Goal: Contribute content: Add original content to the website for others to see

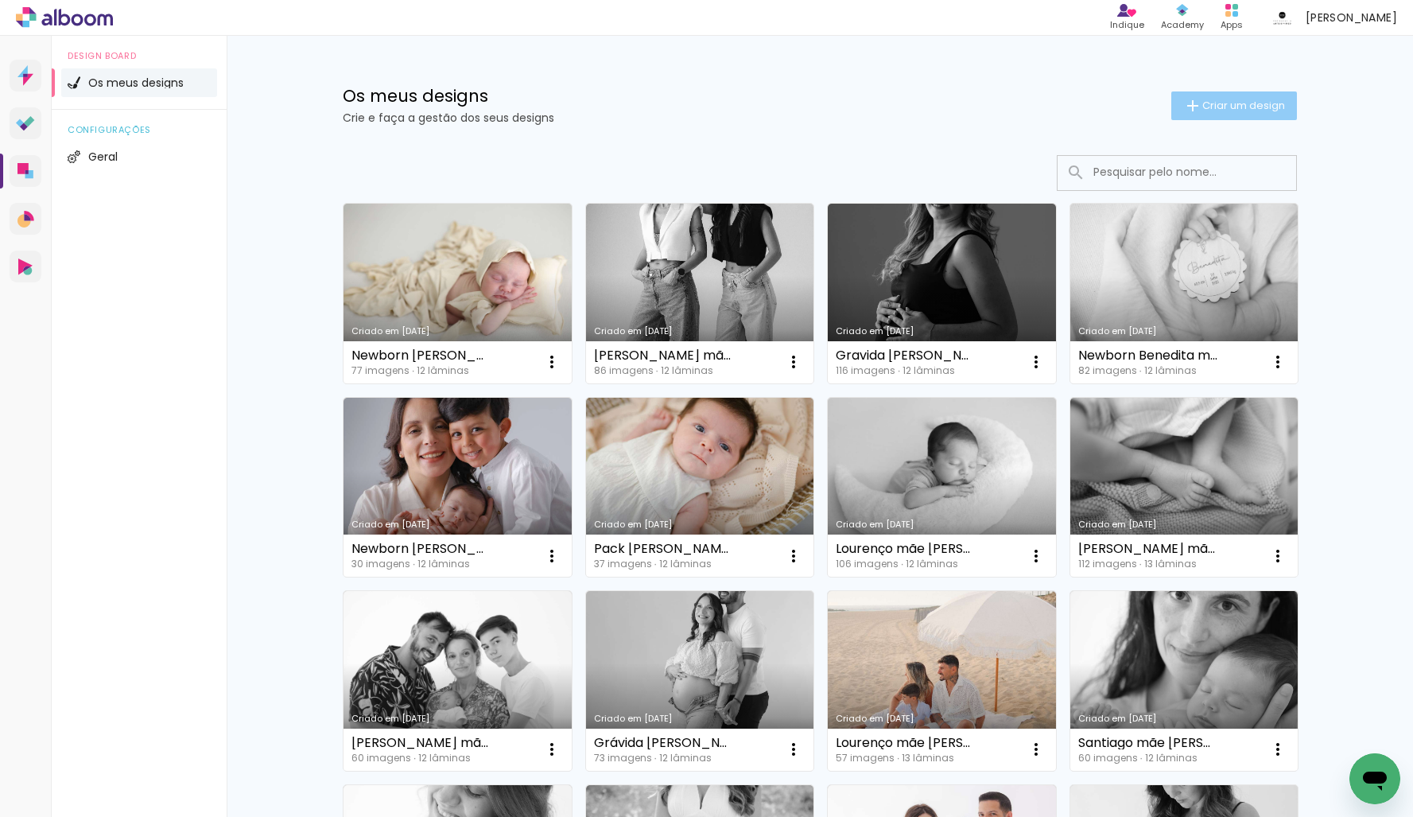
click at [1202, 107] on span "Criar um design" at bounding box center [1243, 105] width 83 height 10
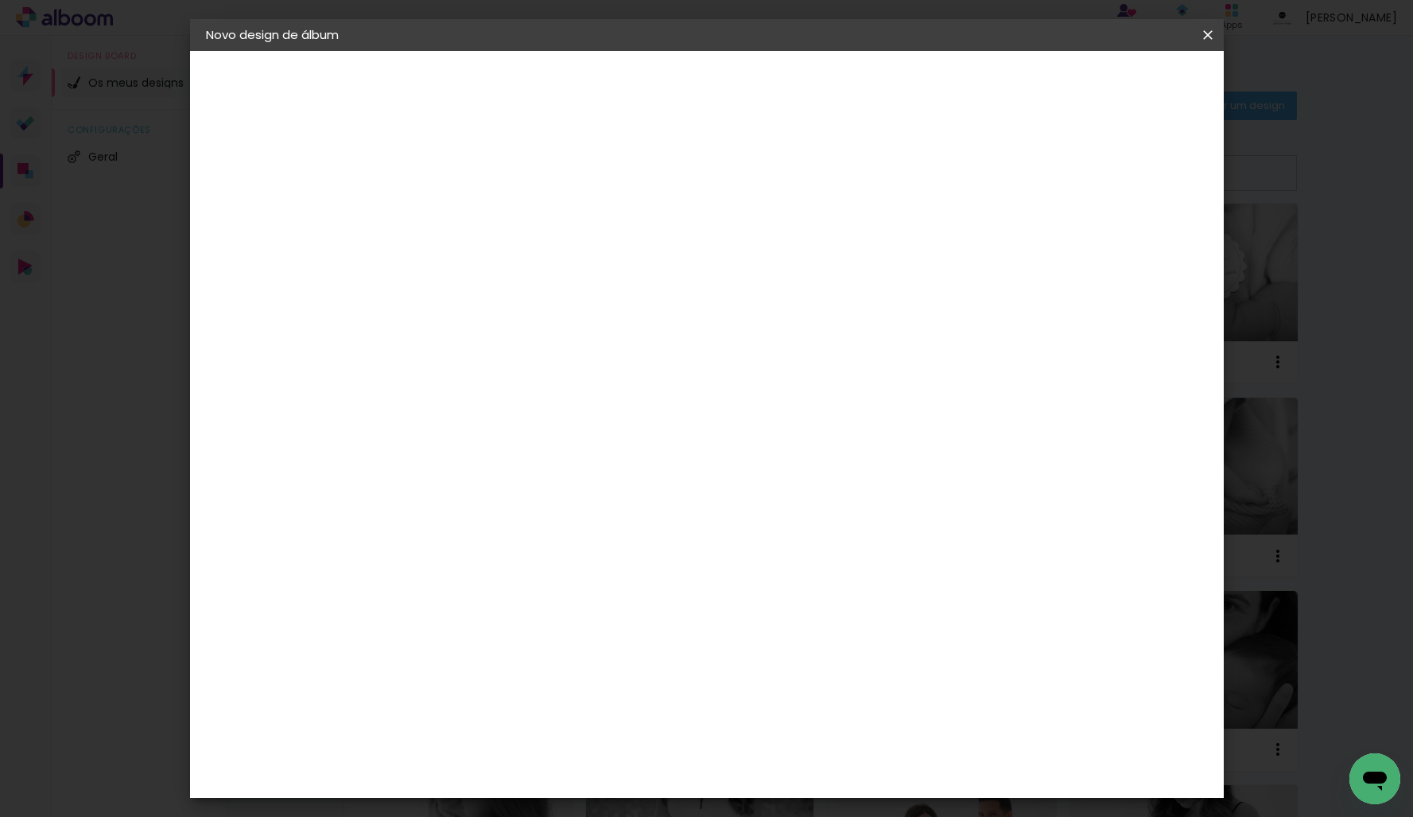
drag, startPoint x: 845, startPoint y: 187, endPoint x: 851, endPoint y: 212, distance: 25.3
click at [511, 189] on div at bounding box center [466, 214] width 91 height 120
click at [466, 211] on input at bounding box center [466, 213] width 0 height 25
type input "Grávida [PERSON_NAME]"
type paper-input "Grávida [PERSON_NAME]"
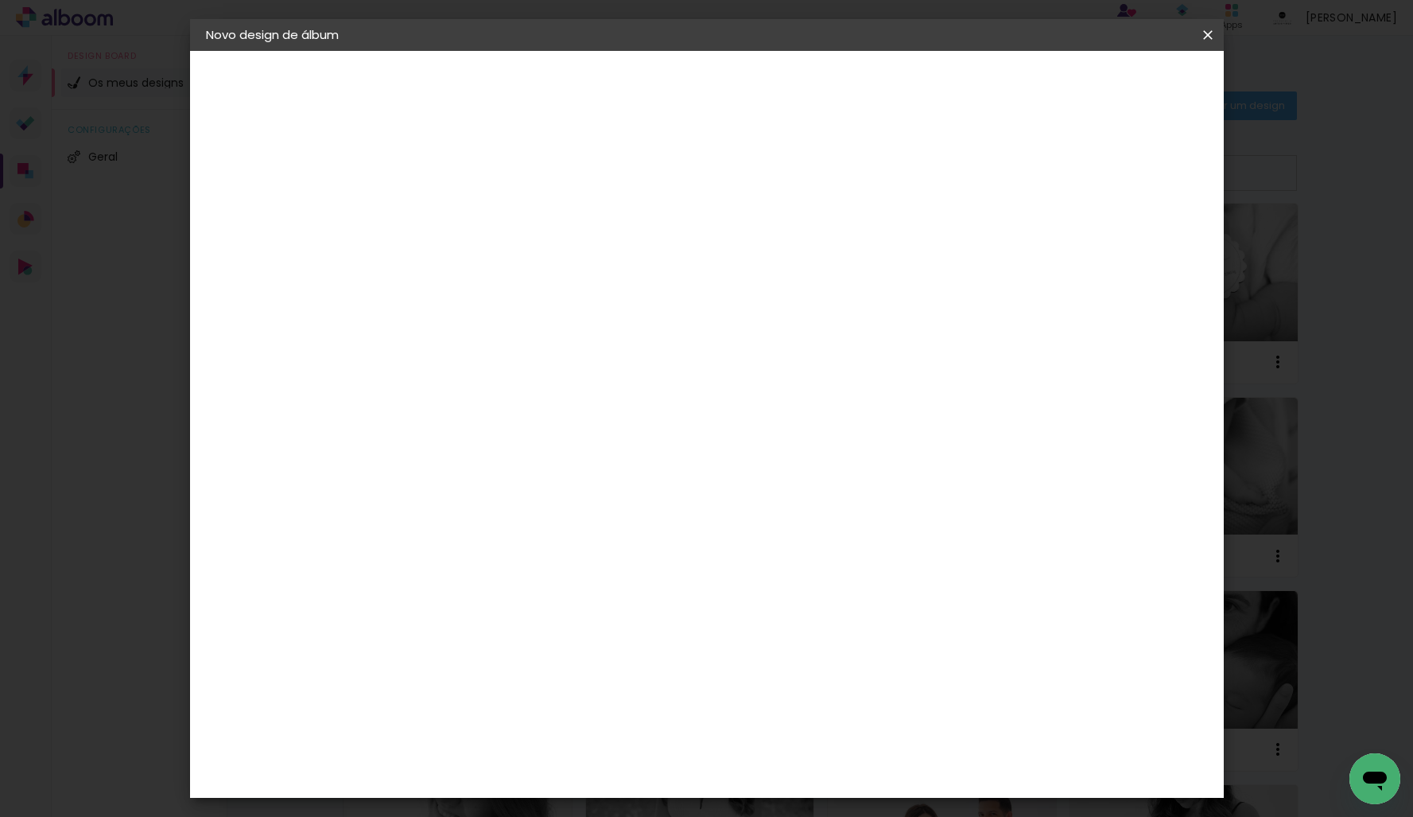
click at [629, 89] on paper-button "Avançar" at bounding box center [590, 84] width 78 height 27
drag, startPoint x: 633, startPoint y: 352, endPoint x: 685, endPoint y: 343, distance: 52.6
click at [558, 353] on div "DreambooksPro" at bounding box center [506, 359] width 103 height 13
click at [0, 0] on slot "Avançar" at bounding box center [0, 0] width 0 height 0
click at [528, 265] on input "text" at bounding box center [497, 277] width 62 height 25
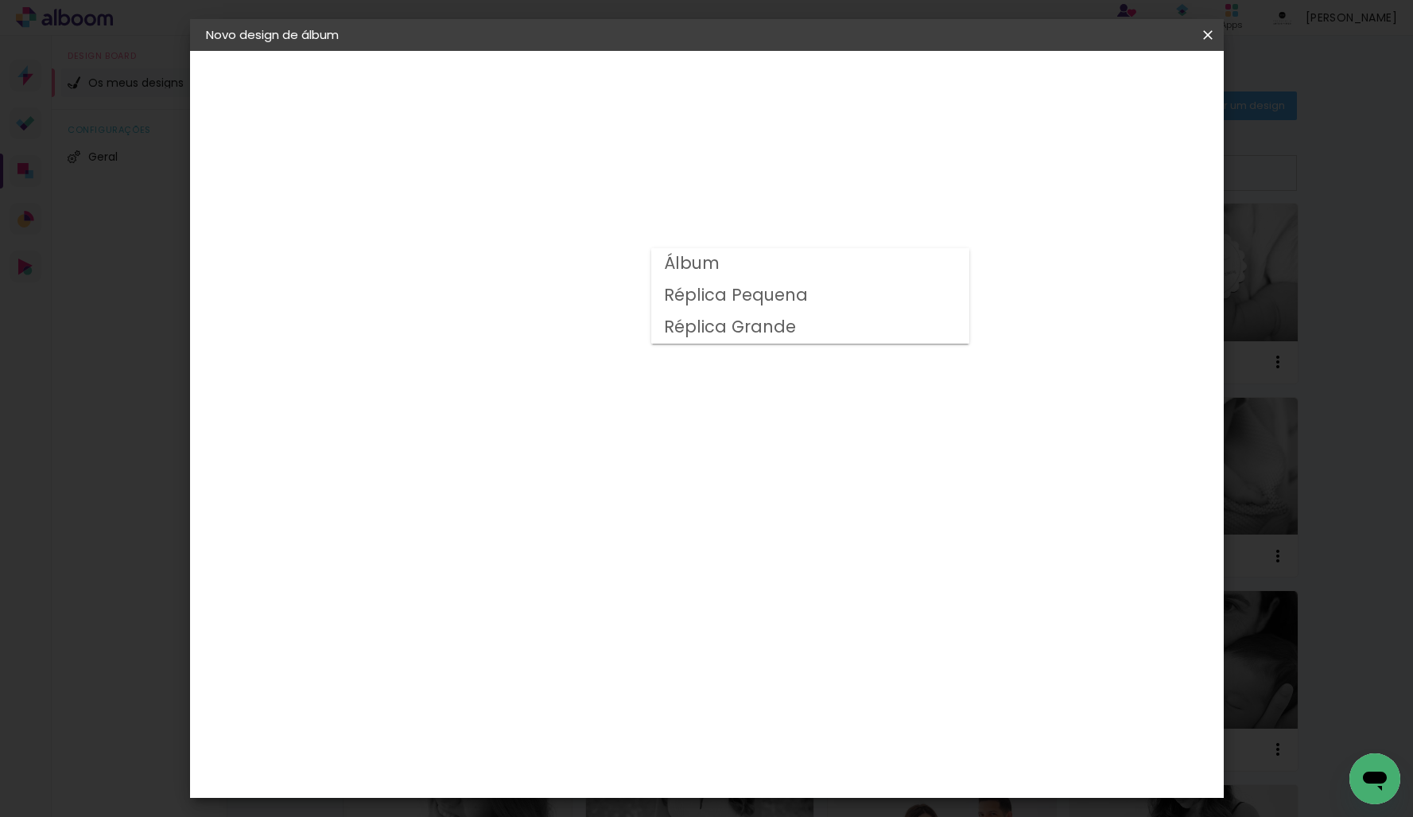
drag, startPoint x: 701, startPoint y: 266, endPoint x: 728, endPoint y: 315, distance: 56.2
click at [0, 0] on slot "Álbum" at bounding box center [0, 0] width 0 height 0
type input "Álbum"
drag, startPoint x: 744, startPoint y: 658, endPoint x: 996, endPoint y: 394, distance: 364.5
click at [573, 722] on span "20 × 20" at bounding box center [536, 738] width 74 height 33
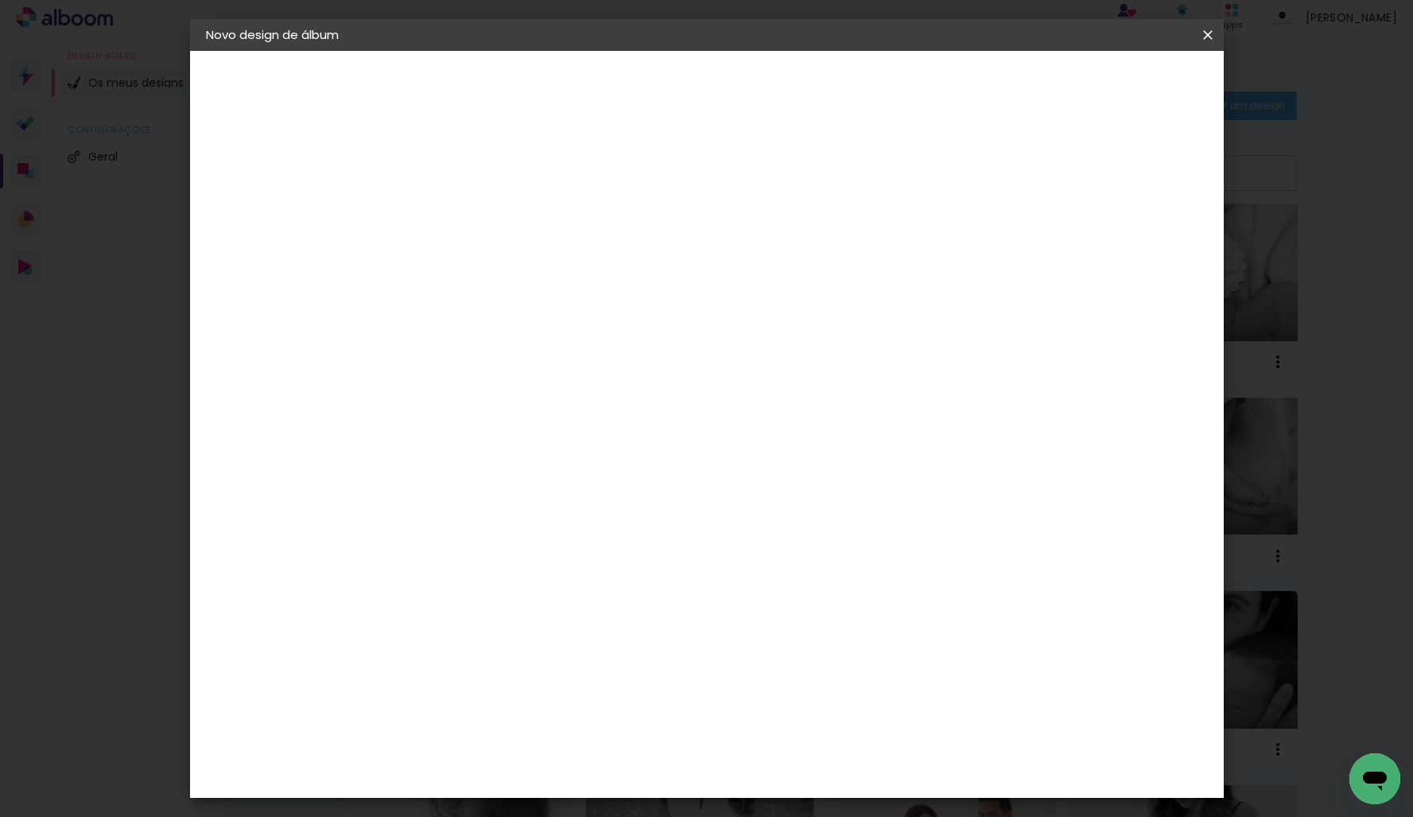
click at [725, 95] on paper-button "Avançar" at bounding box center [686, 84] width 78 height 27
click at [1120, 88] on span "Iniciar design" at bounding box center [1084, 84] width 72 height 11
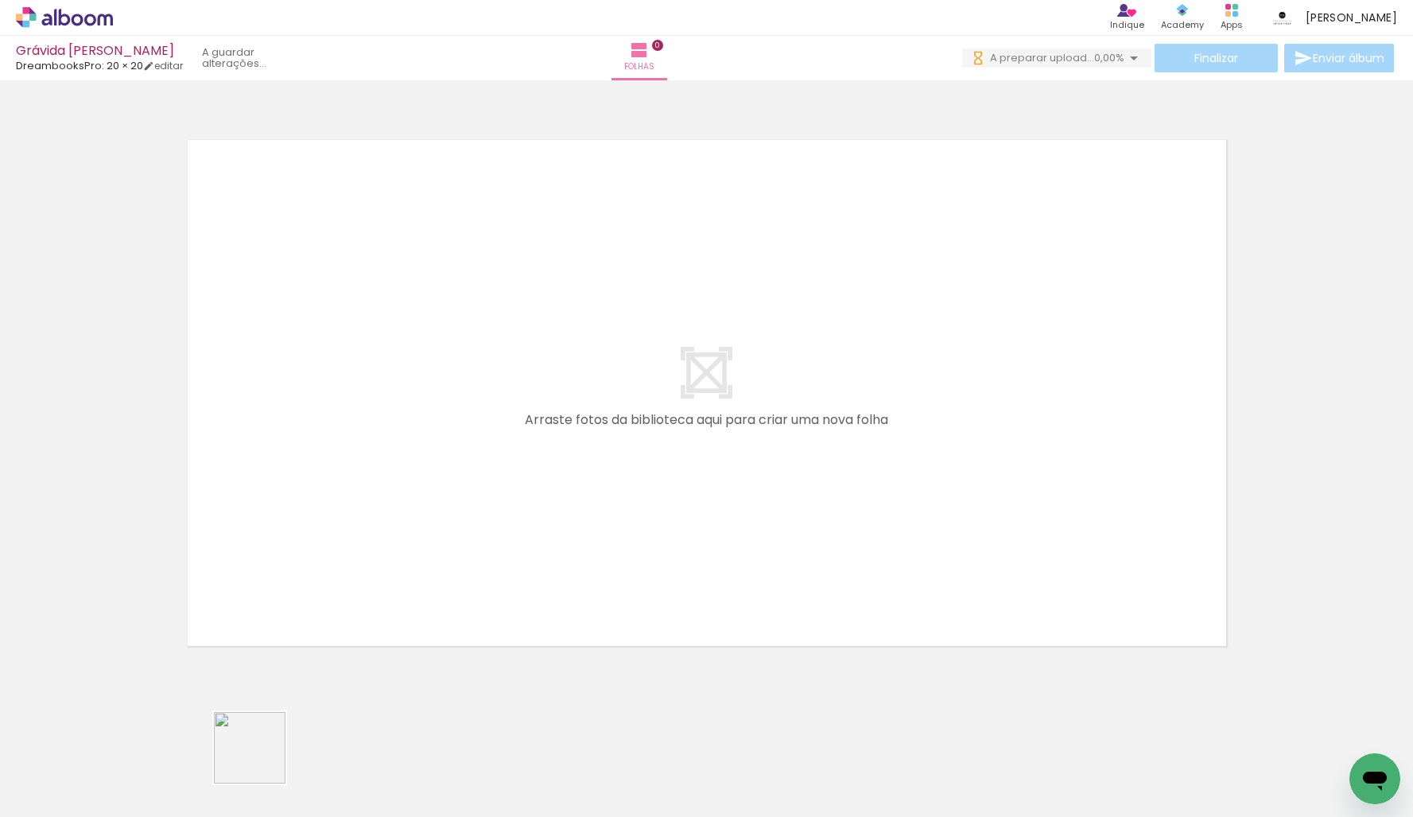
drag, startPoint x: 242, startPoint y: 786, endPoint x: 669, endPoint y: 400, distance: 575.9
click at [677, 397] on quentale-workspace at bounding box center [706, 408] width 1413 height 817
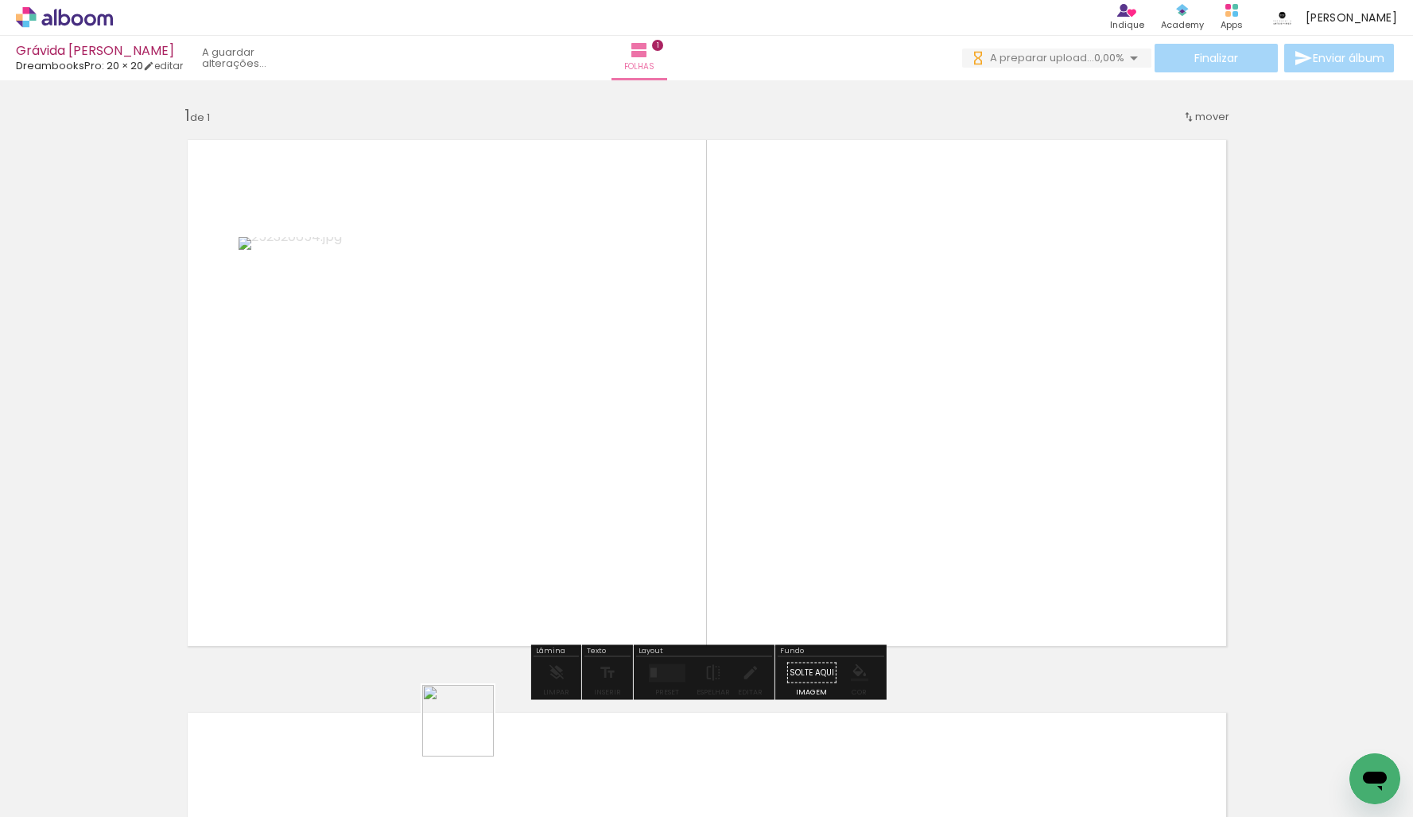
drag, startPoint x: 435, startPoint y: 765, endPoint x: 873, endPoint y: 391, distance: 575.9
click at [873, 391] on quentale-workspace at bounding box center [706, 408] width 1413 height 817
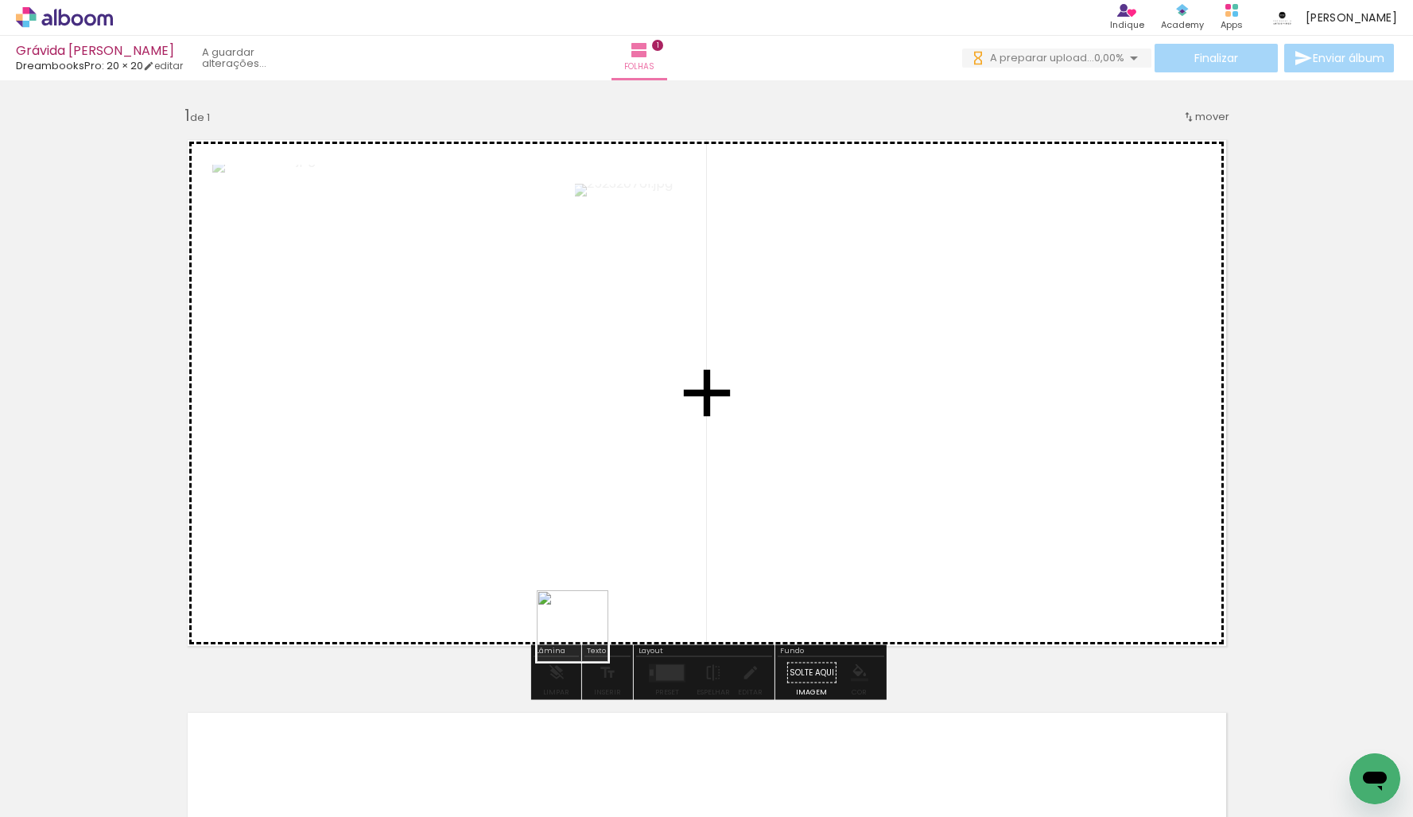
drag, startPoint x: 605, startPoint y: 781, endPoint x: 569, endPoint y: 572, distance: 212.2
click at [578, 581] on quentale-workspace at bounding box center [706, 408] width 1413 height 817
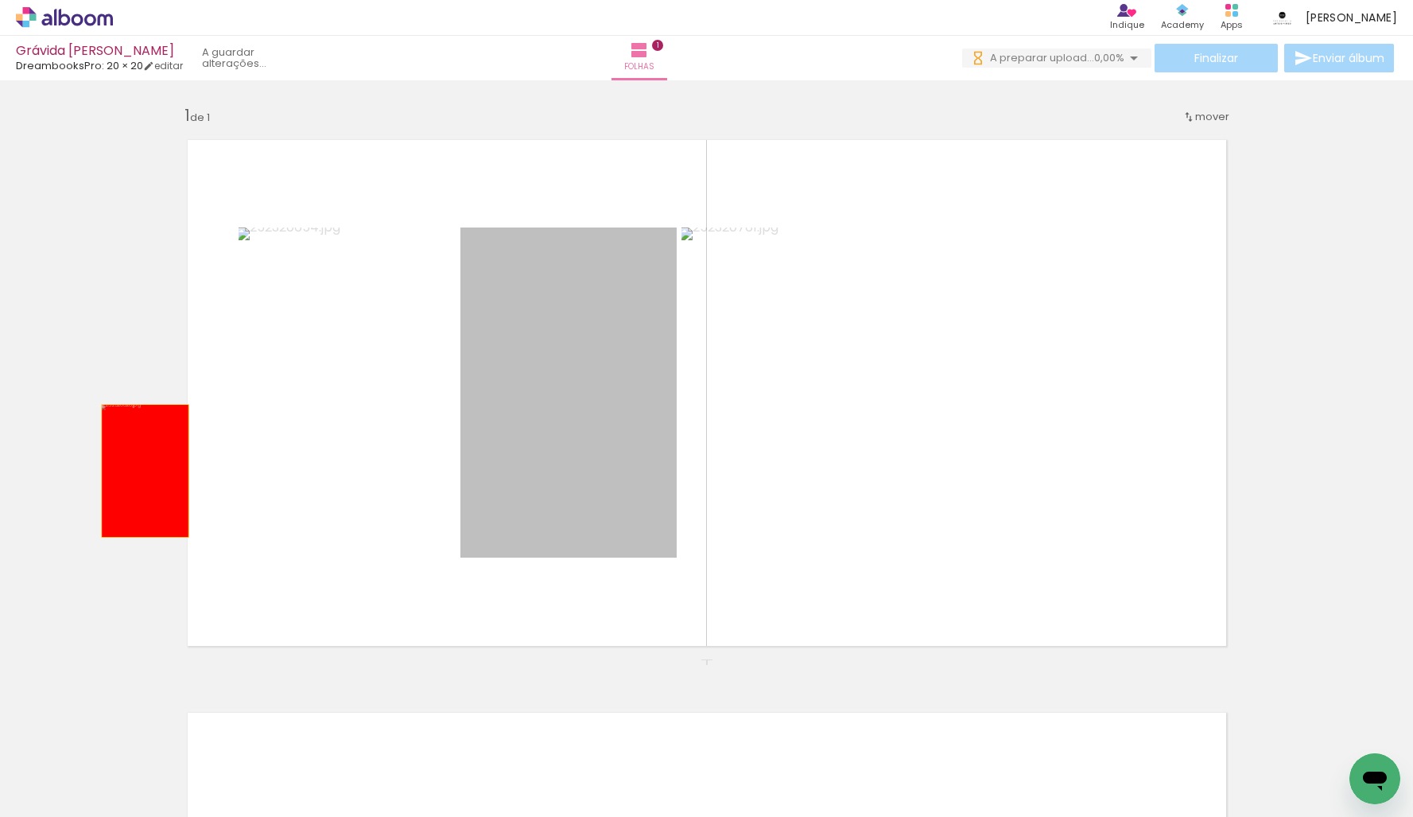
drag, startPoint x: 549, startPoint y: 471, endPoint x: 130, endPoint y: 470, distance: 419.8
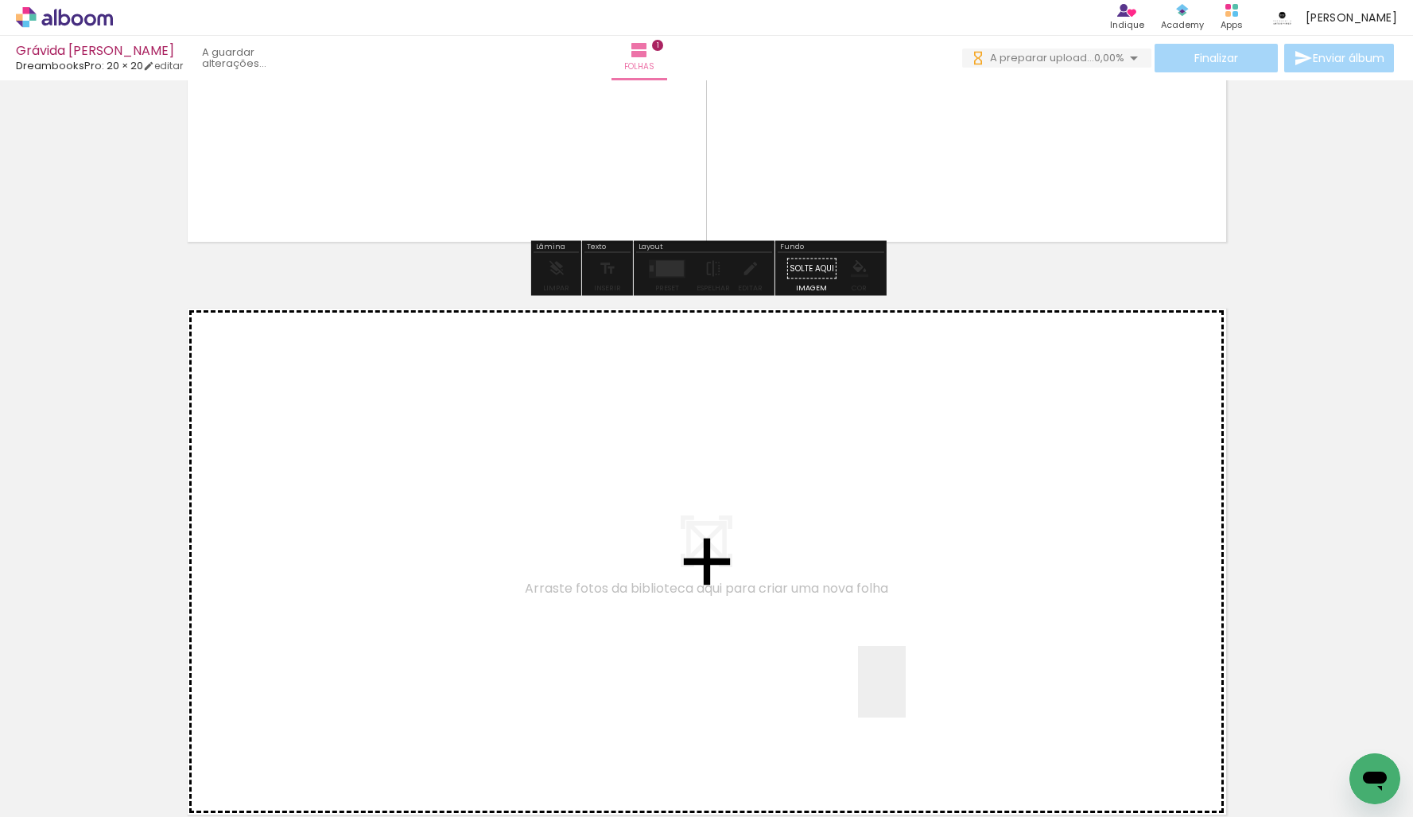
drag, startPoint x: 906, startPoint y: 693, endPoint x: 764, endPoint y: 530, distance: 216.5
click at [764, 530] on quentale-workspace at bounding box center [706, 408] width 1413 height 817
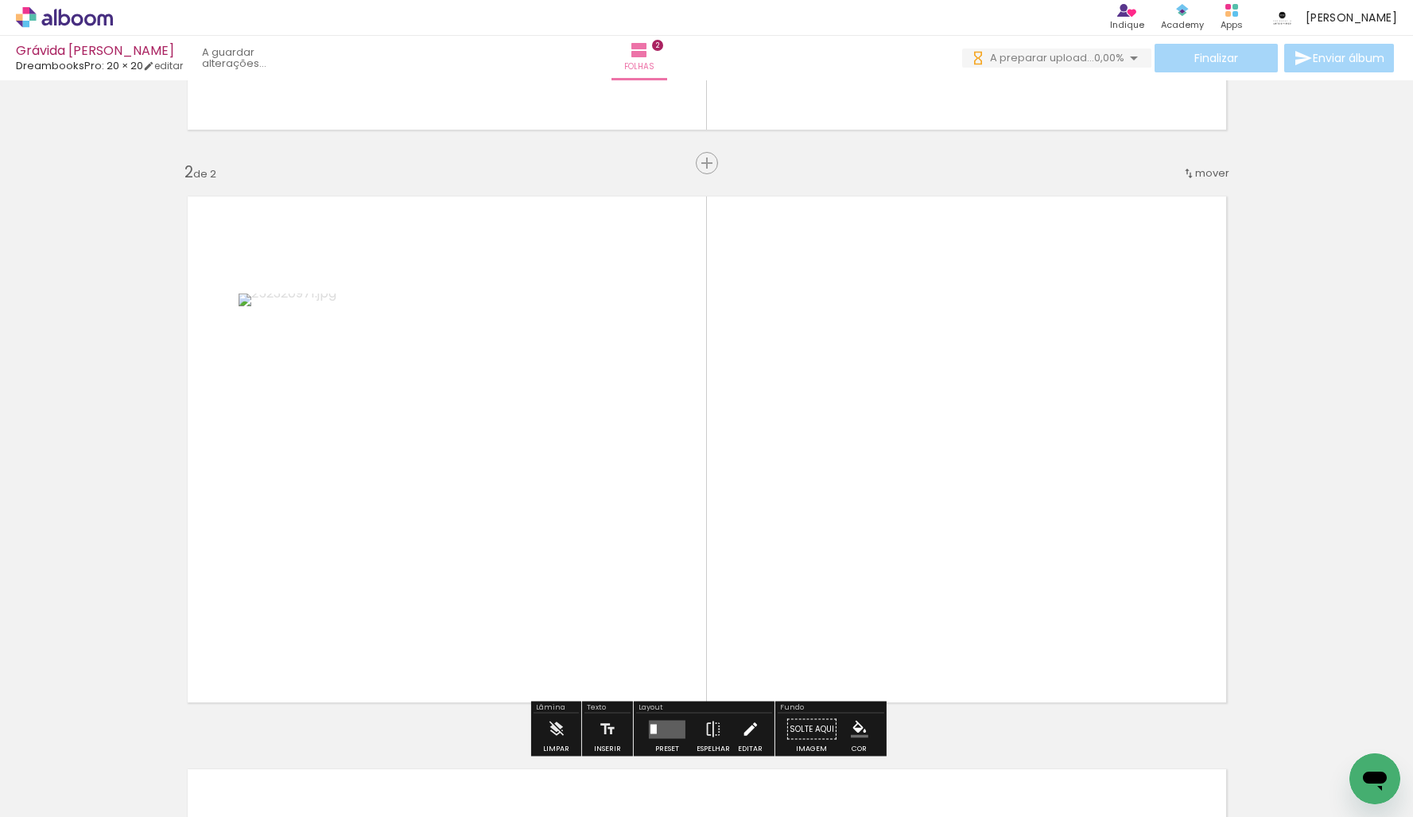
scroll to position [566, 0]
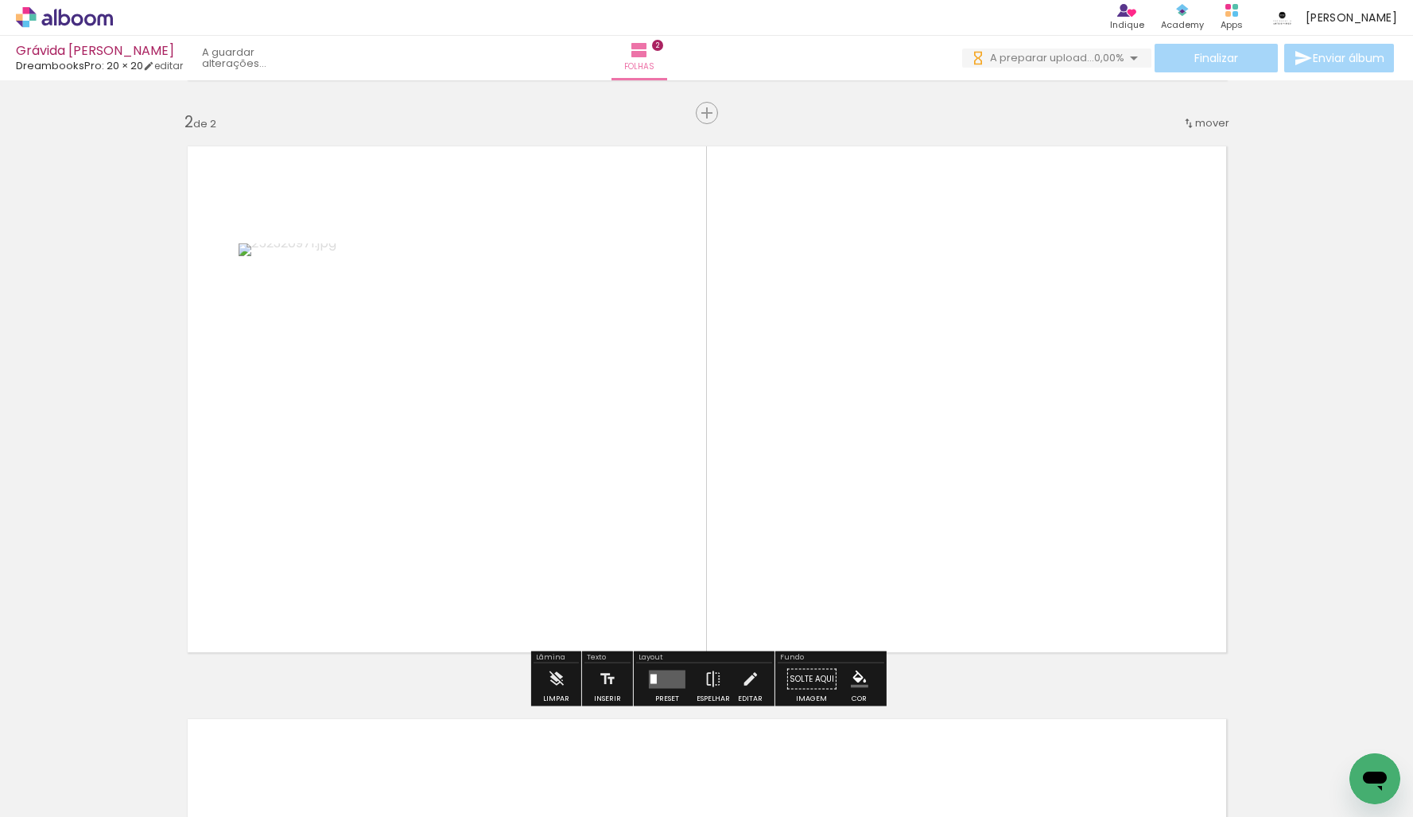
drag, startPoint x: 1147, startPoint y: 773, endPoint x: 770, endPoint y: 401, distance: 529.1
click at [787, 406] on quentale-workspace at bounding box center [706, 408] width 1413 height 817
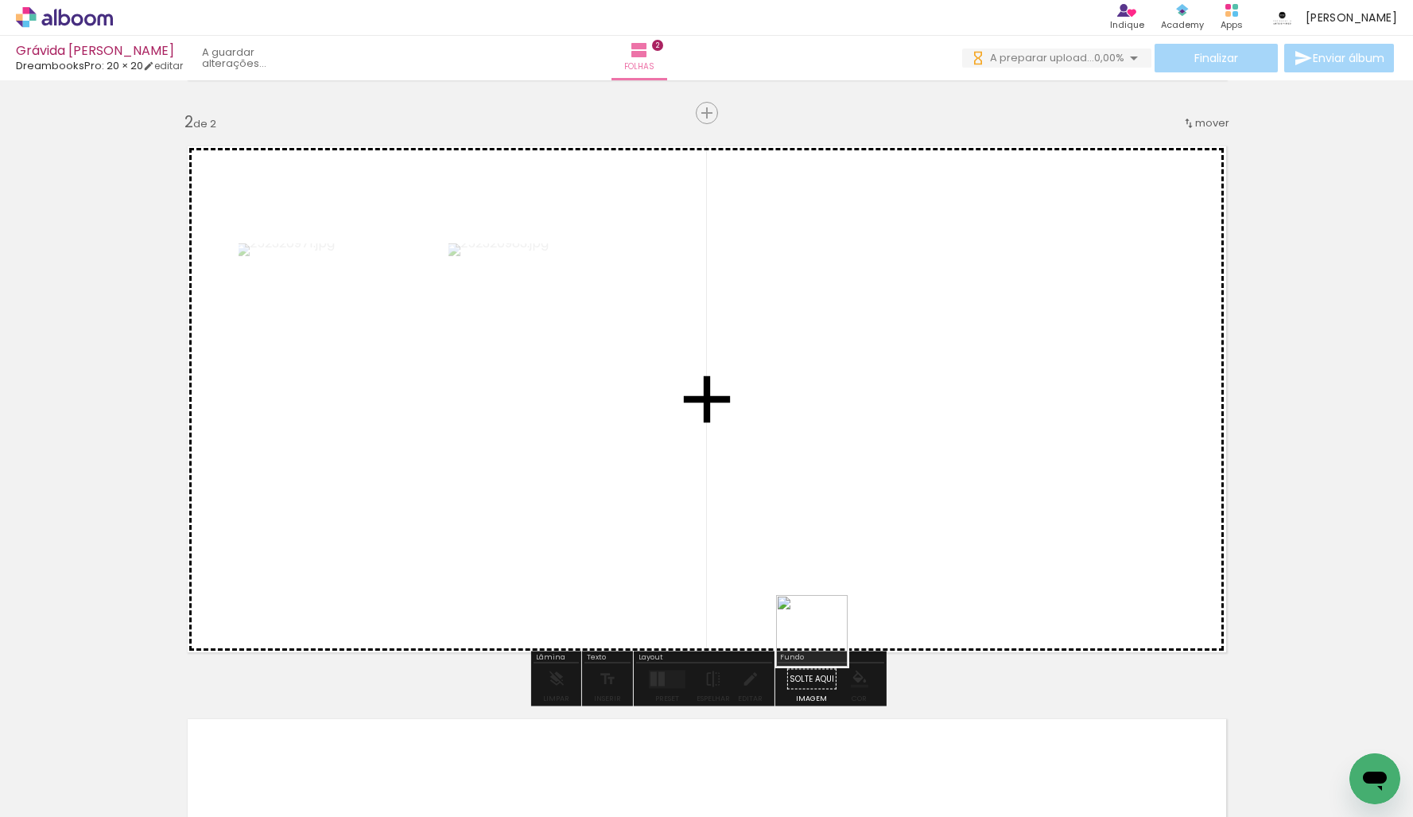
drag, startPoint x: 786, startPoint y: 748, endPoint x: 926, endPoint y: 457, distance: 322.6
click at [926, 462] on quentale-workspace at bounding box center [706, 408] width 1413 height 817
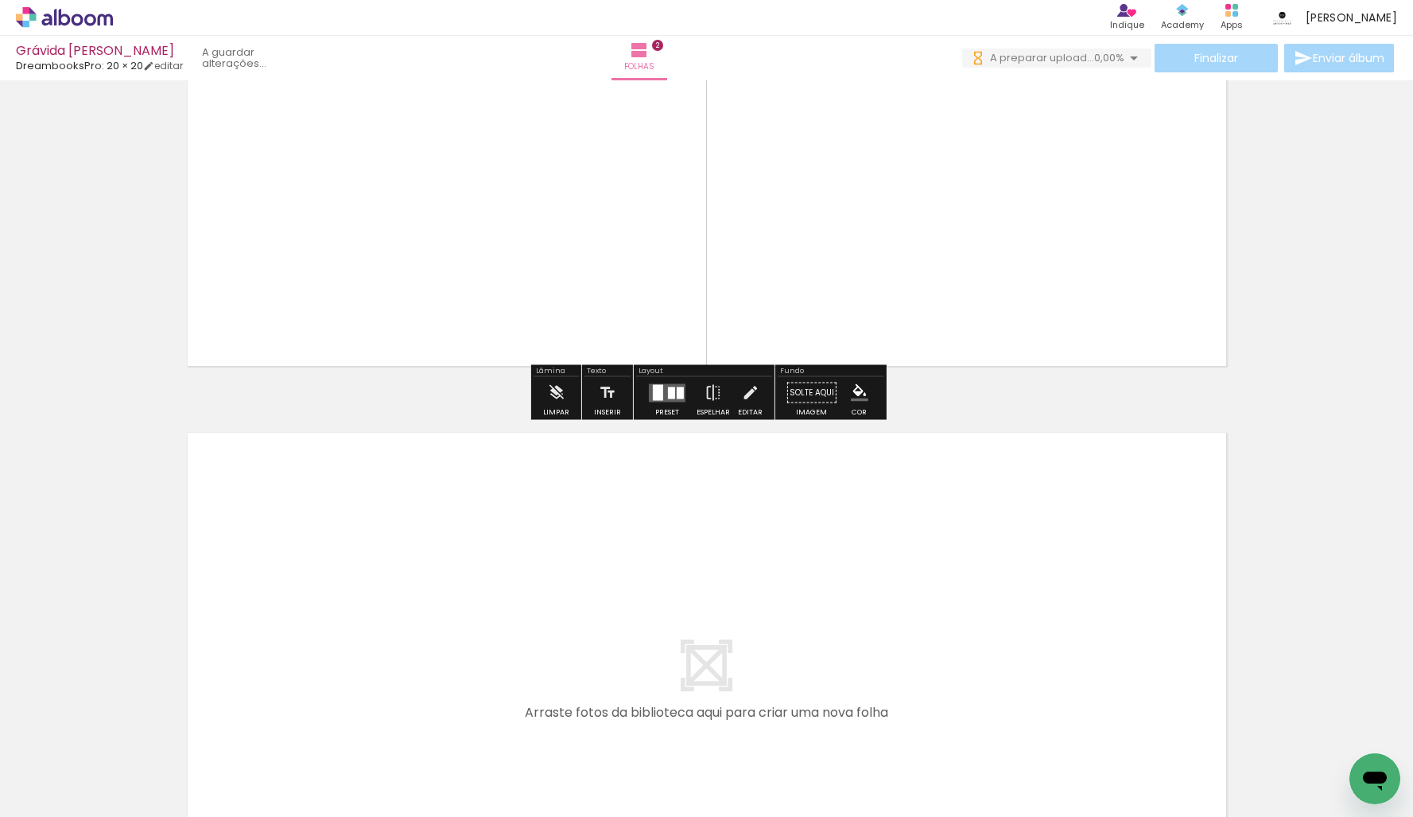
scroll to position [0, 0]
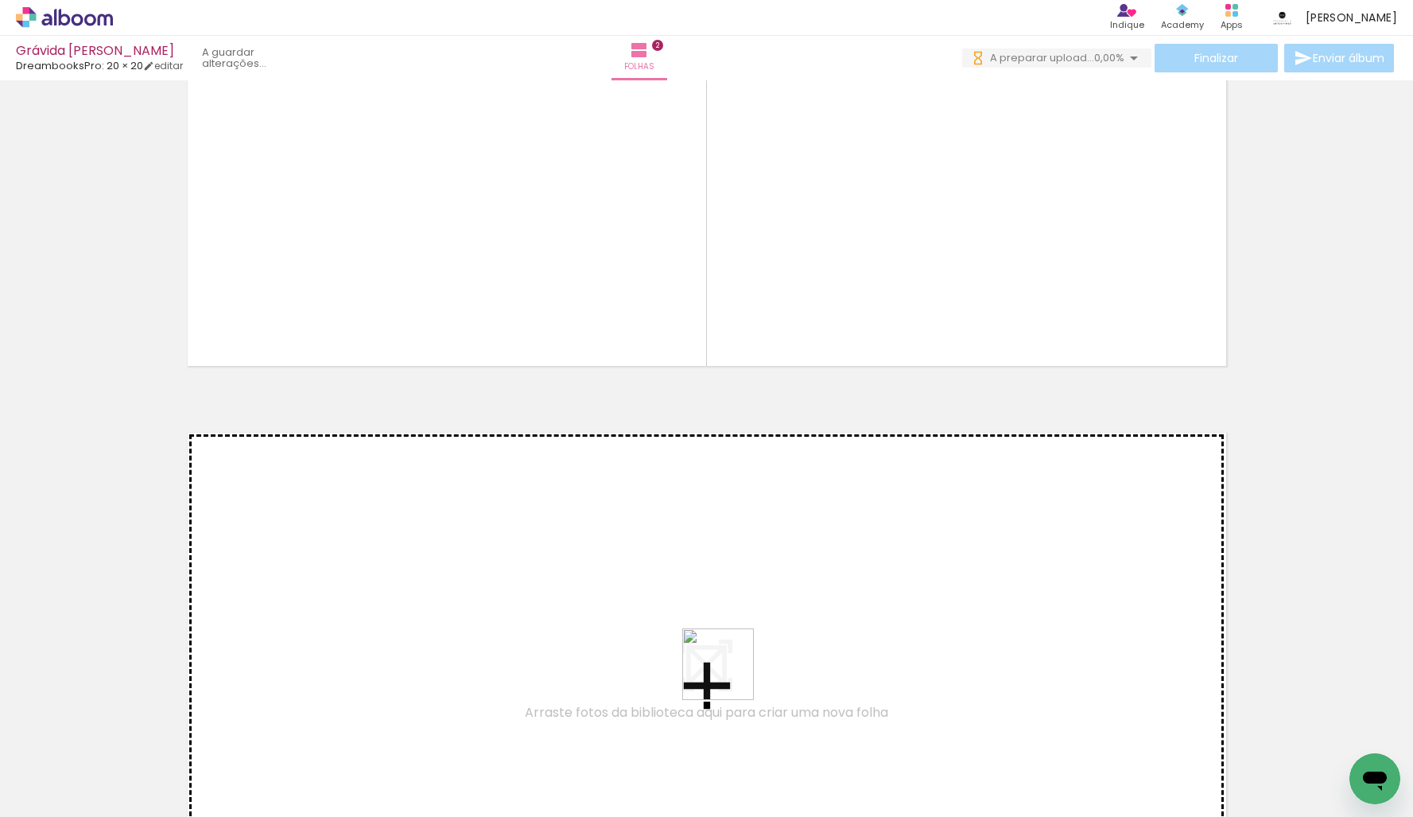
click at [697, 565] on quentale-workspace at bounding box center [706, 408] width 1413 height 817
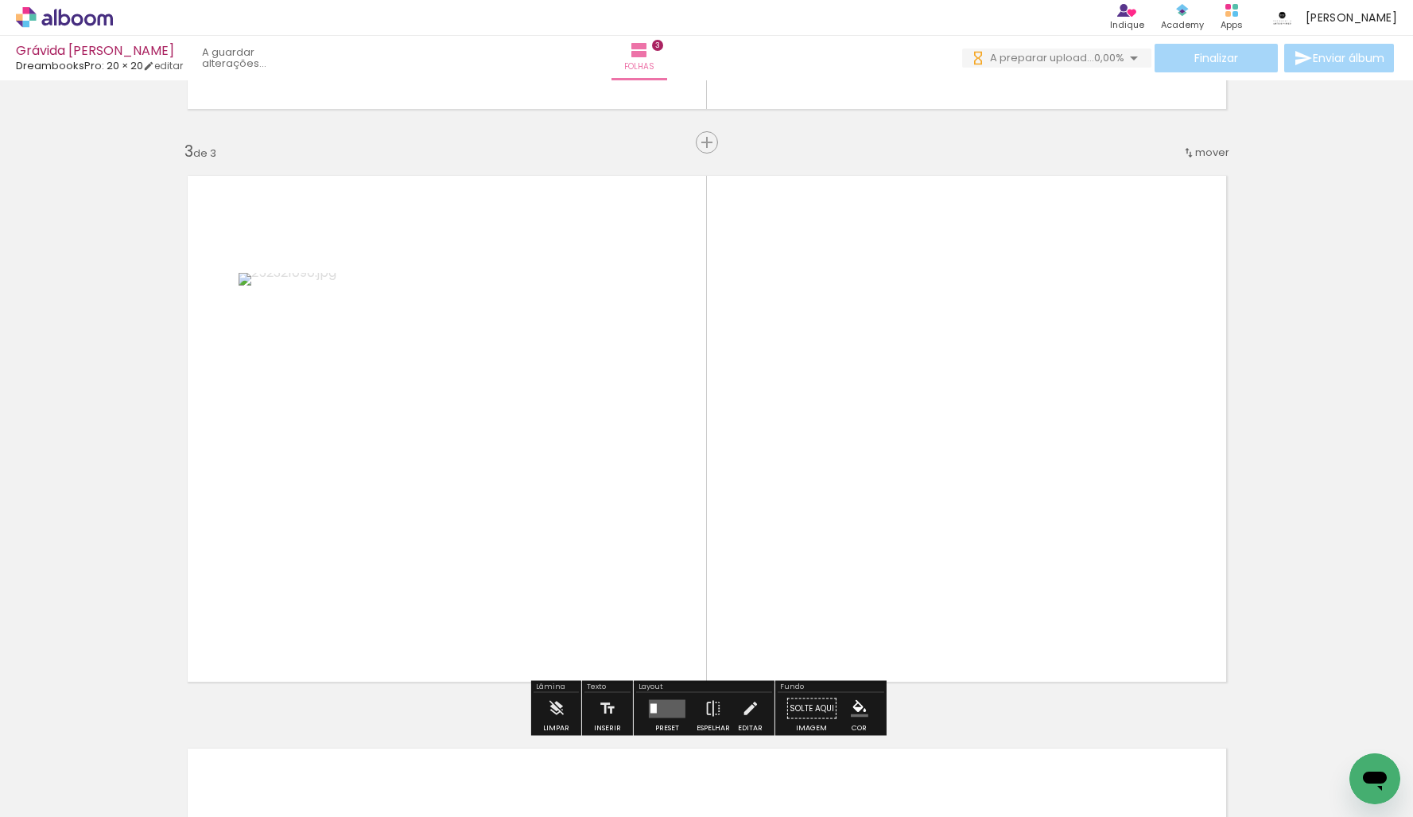
scroll to position [1139, 0]
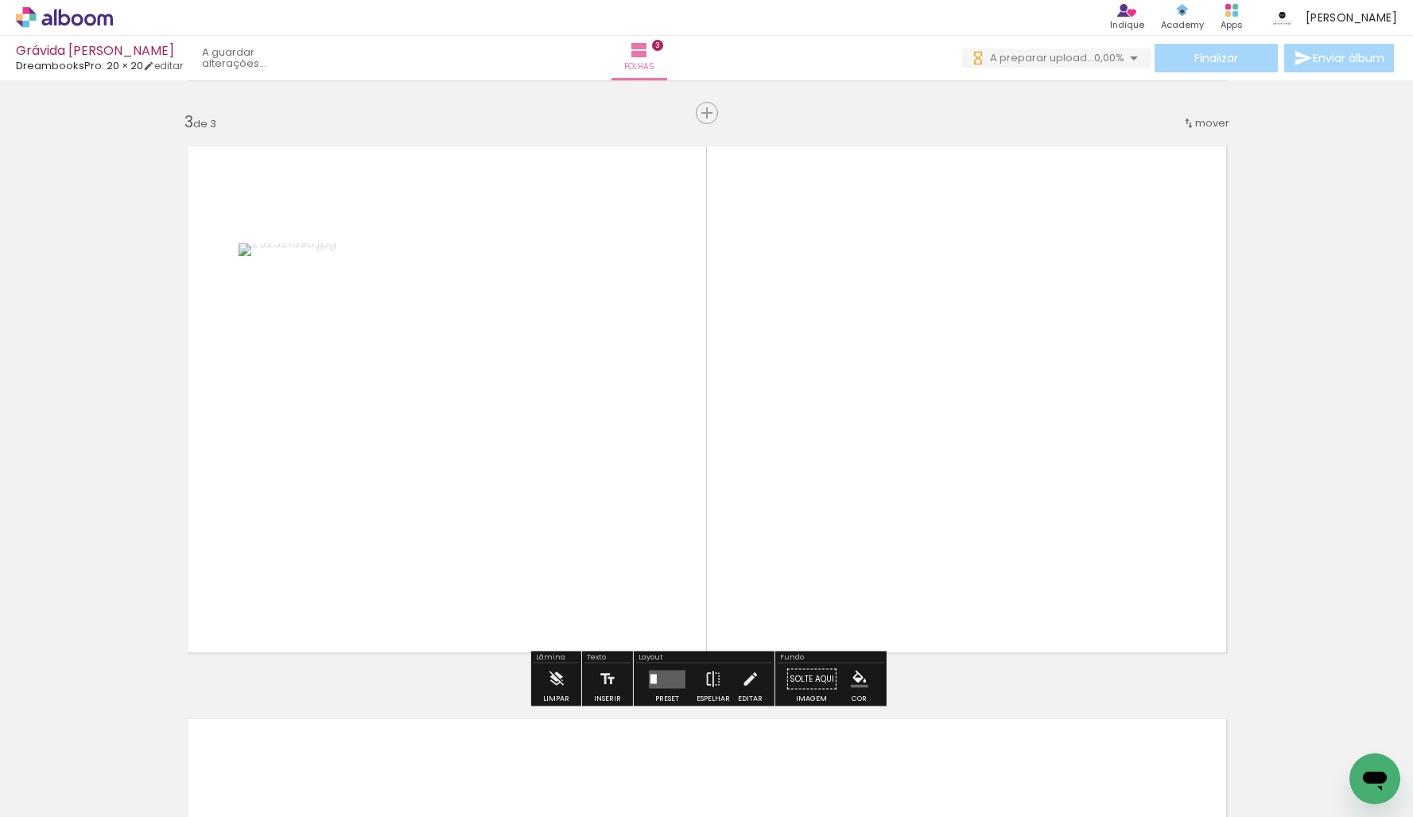
drag, startPoint x: 939, startPoint y: 778, endPoint x: 901, endPoint y: 511, distance: 269.1
click at [892, 511] on quentale-workspace at bounding box center [706, 408] width 1413 height 817
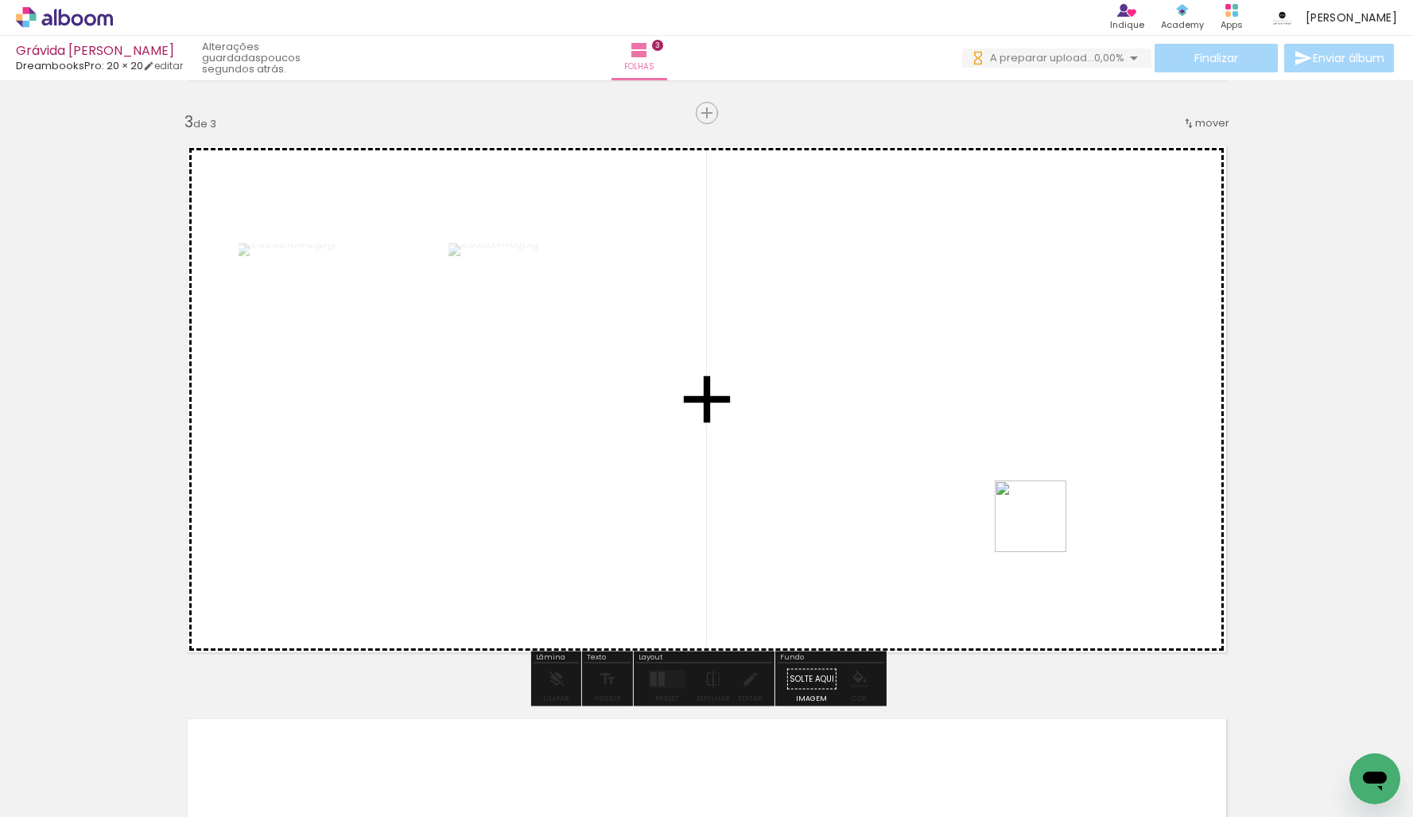
click at [1027, 461] on quentale-workspace at bounding box center [706, 408] width 1413 height 817
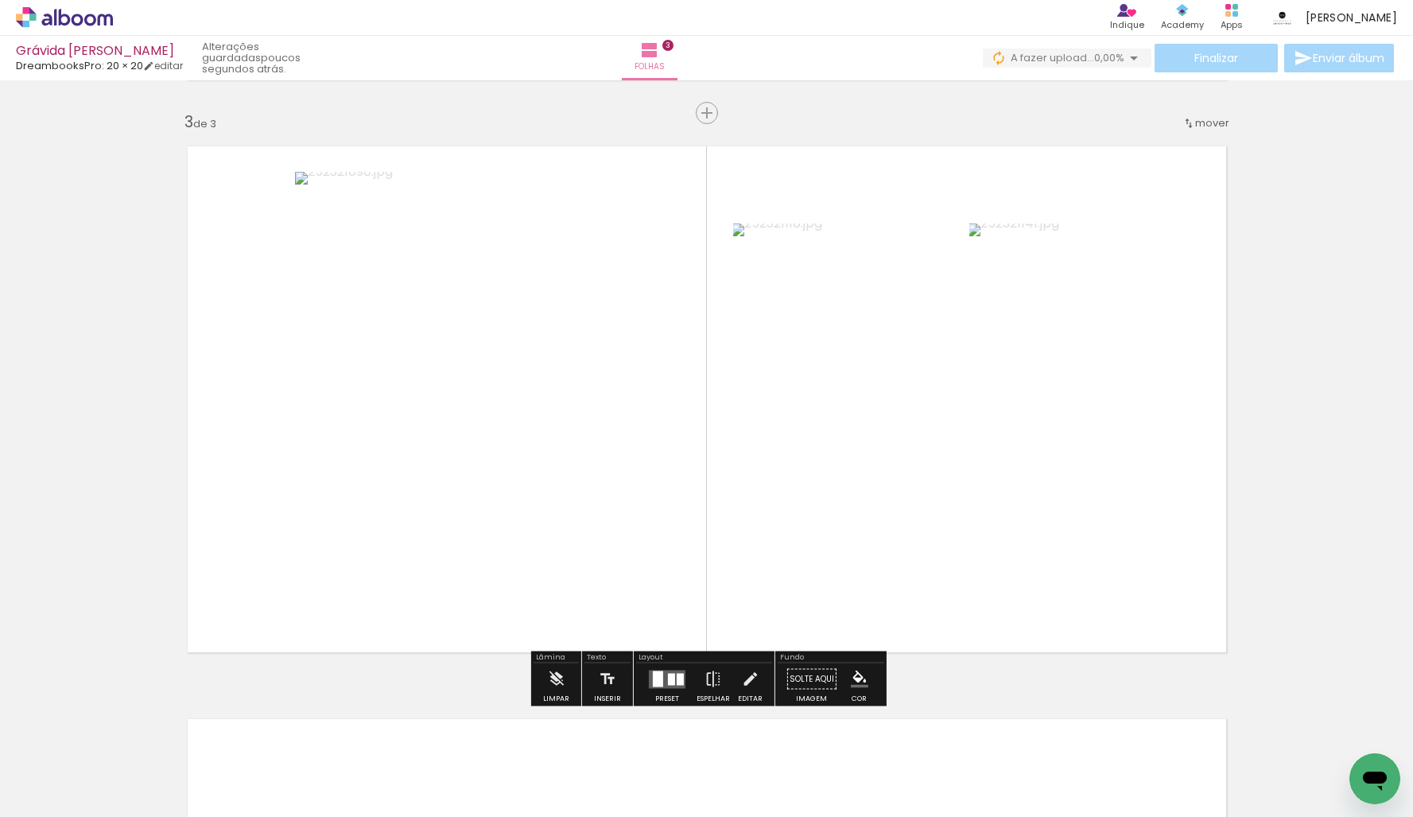
scroll to position [0, 770]
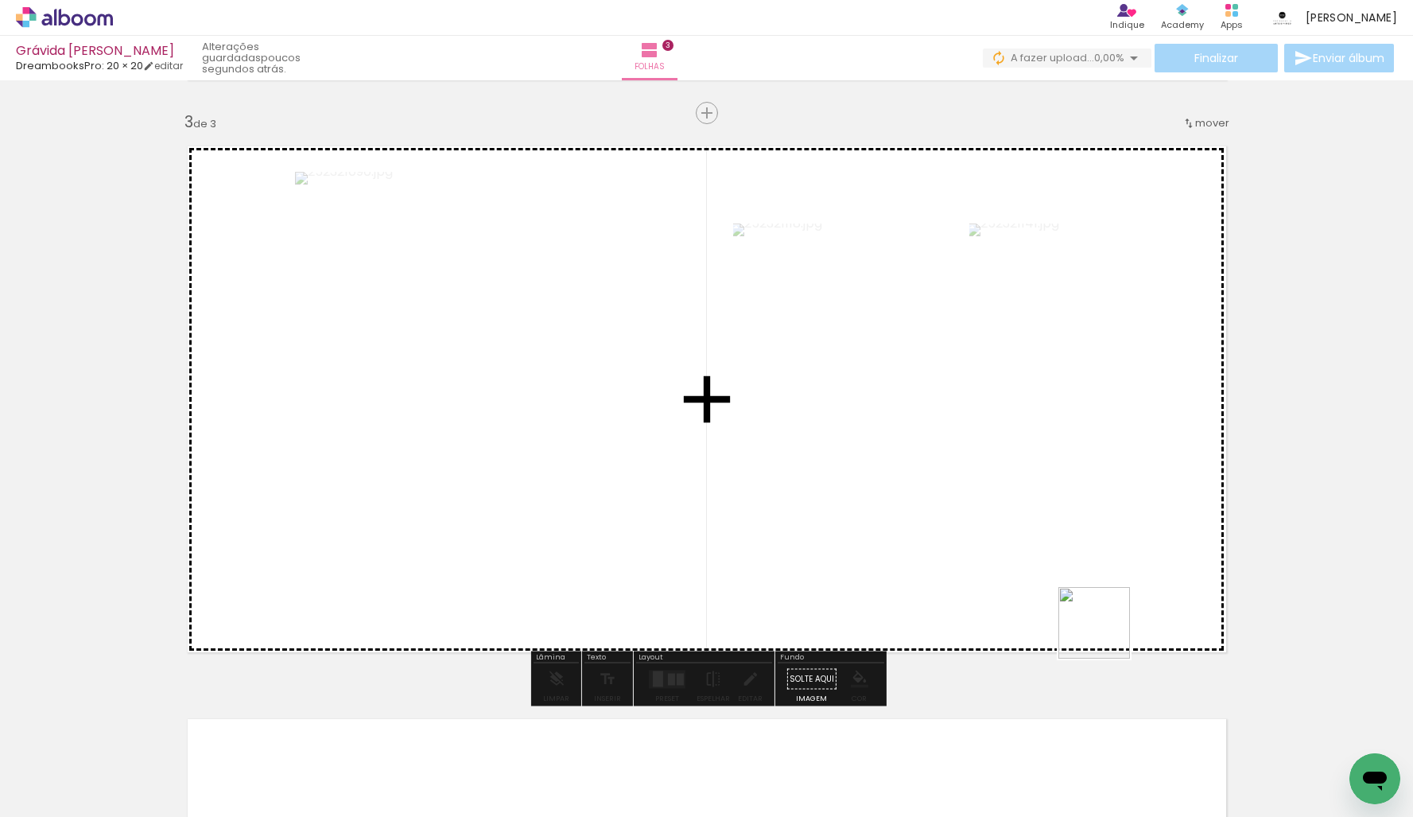
drag, startPoint x: 1099, startPoint y: 783, endPoint x: 1096, endPoint y: 607, distance: 176.6
click at [1095, 601] on quentale-workspace at bounding box center [706, 408] width 1413 height 817
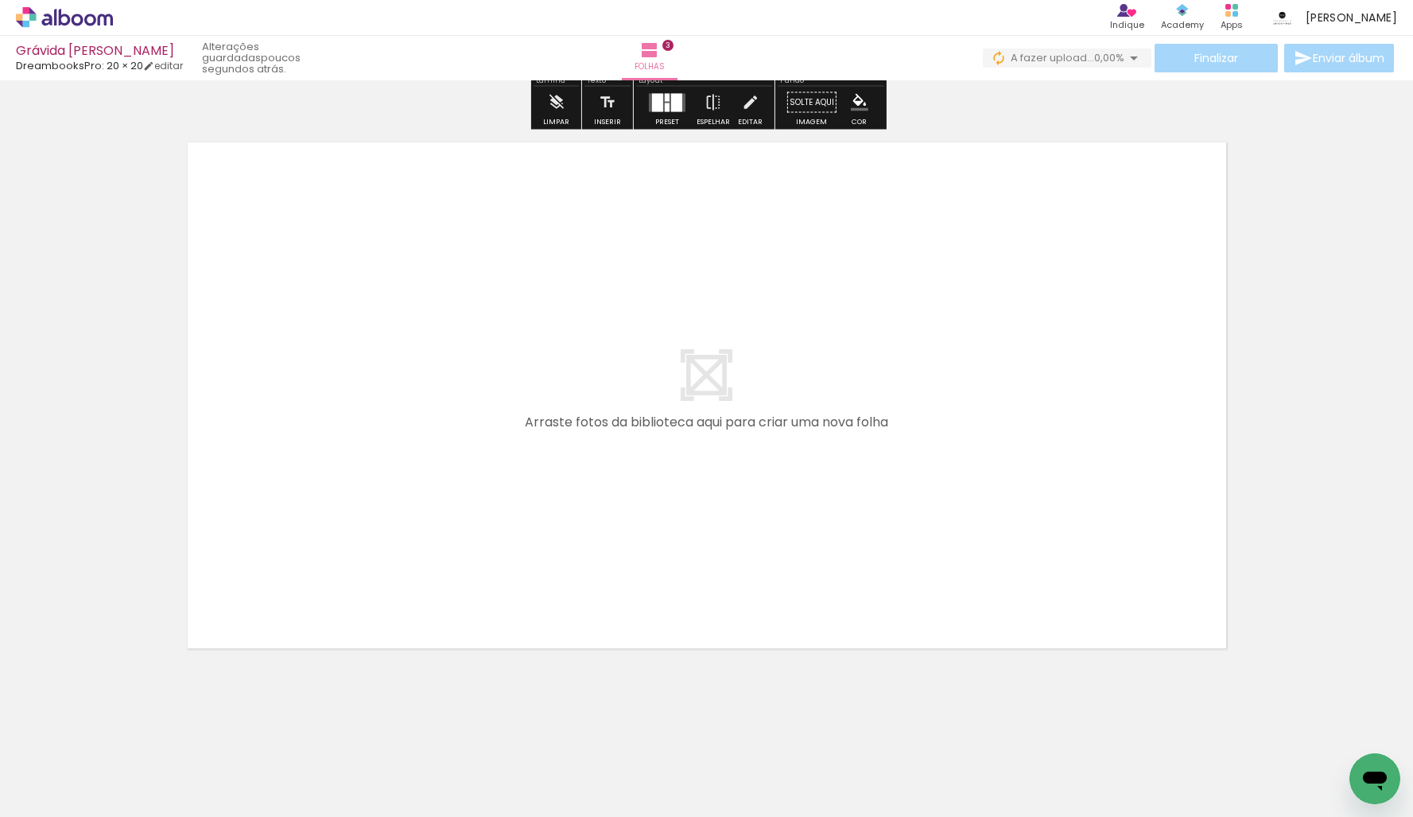
scroll to position [0, 1357]
drag, startPoint x: 778, startPoint y: 774, endPoint x: 756, endPoint y: 530, distance: 245.1
click at [756, 530] on quentale-workspace at bounding box center [706, 408] width 1413 height 817
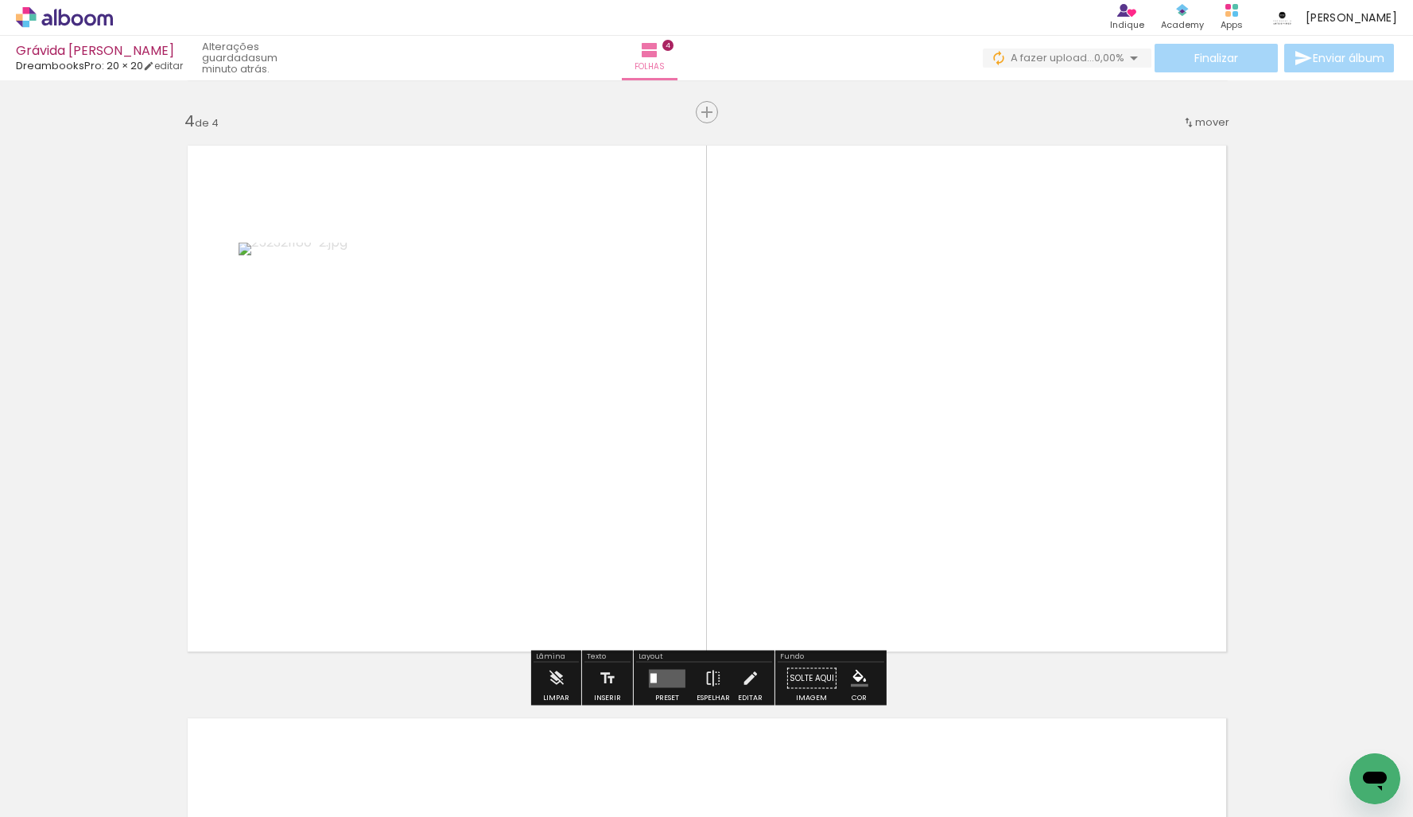
scroll to position [1711, 0]
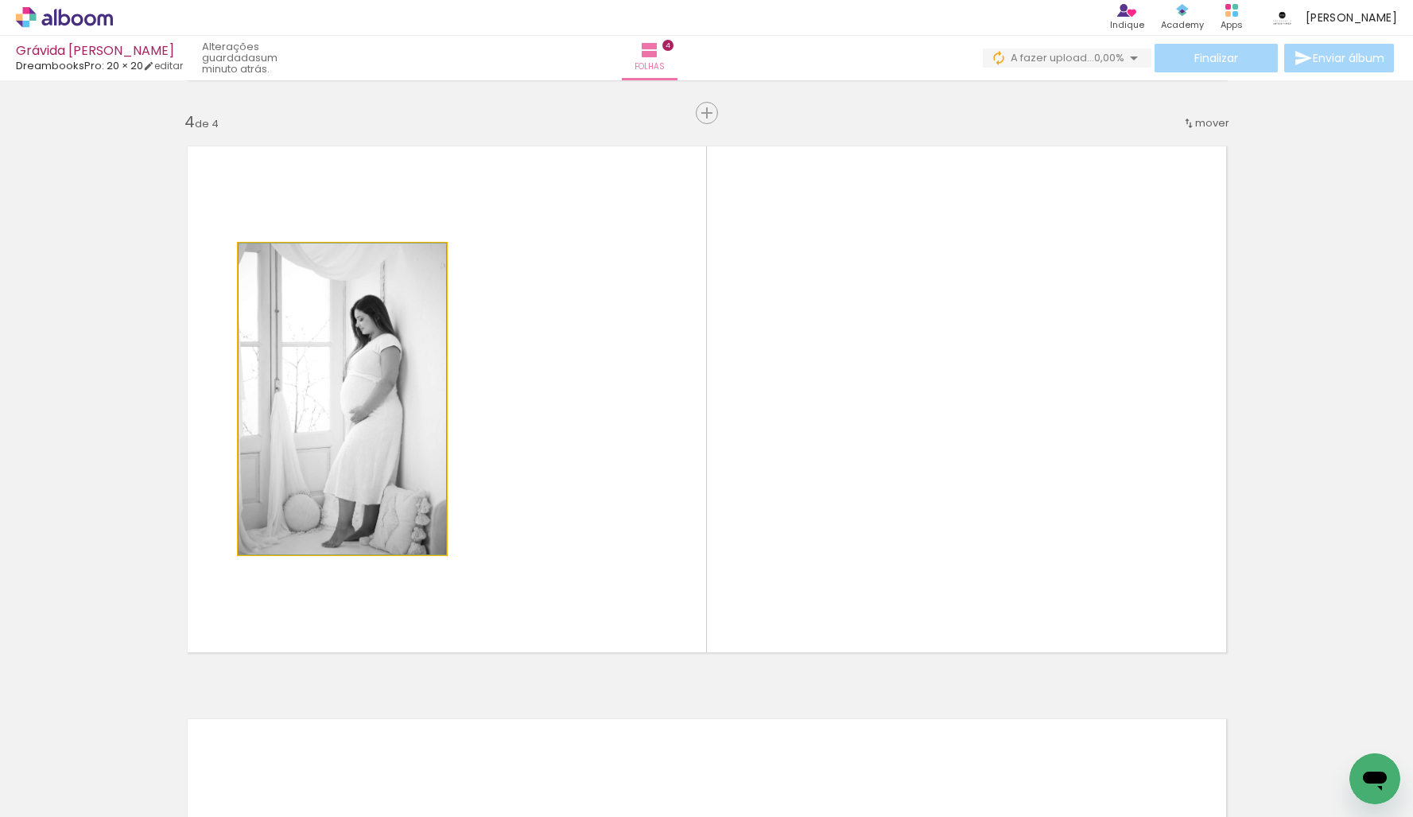
drag, startPoint x: 420, startPoint y: 466, endPoint x: 363, endPoint y: 472, distance: 57.6
click at [363, 473] on div at bounding box center [343, 398] width 208 height 311
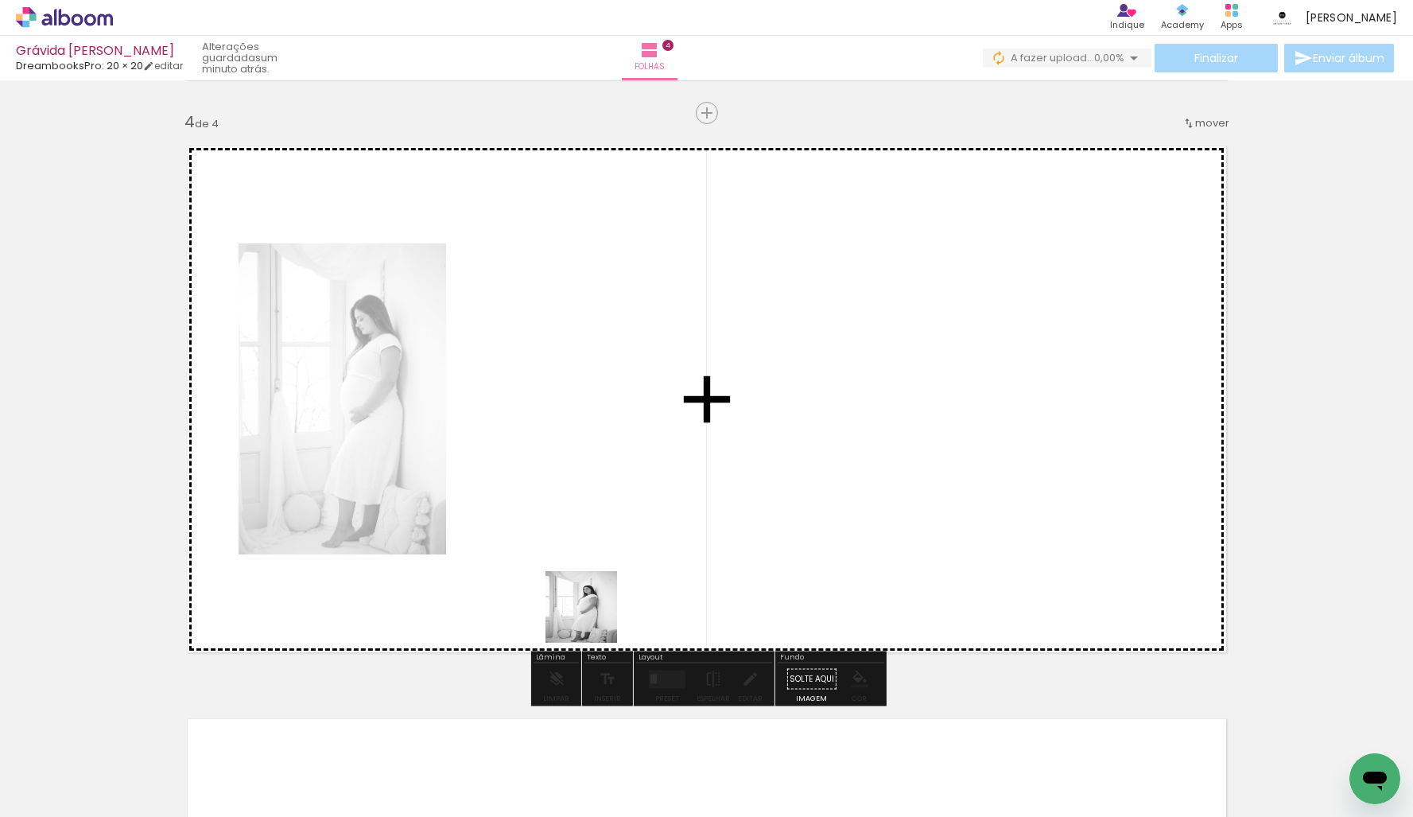
drag, startPoint x: 600, startPoint y: 767, endPoint x: 586, endPoint y: 456, distance: 311.2
click at [586, 456] on quentale-workspace at bounding box center [706, 408] width 1413 height 817
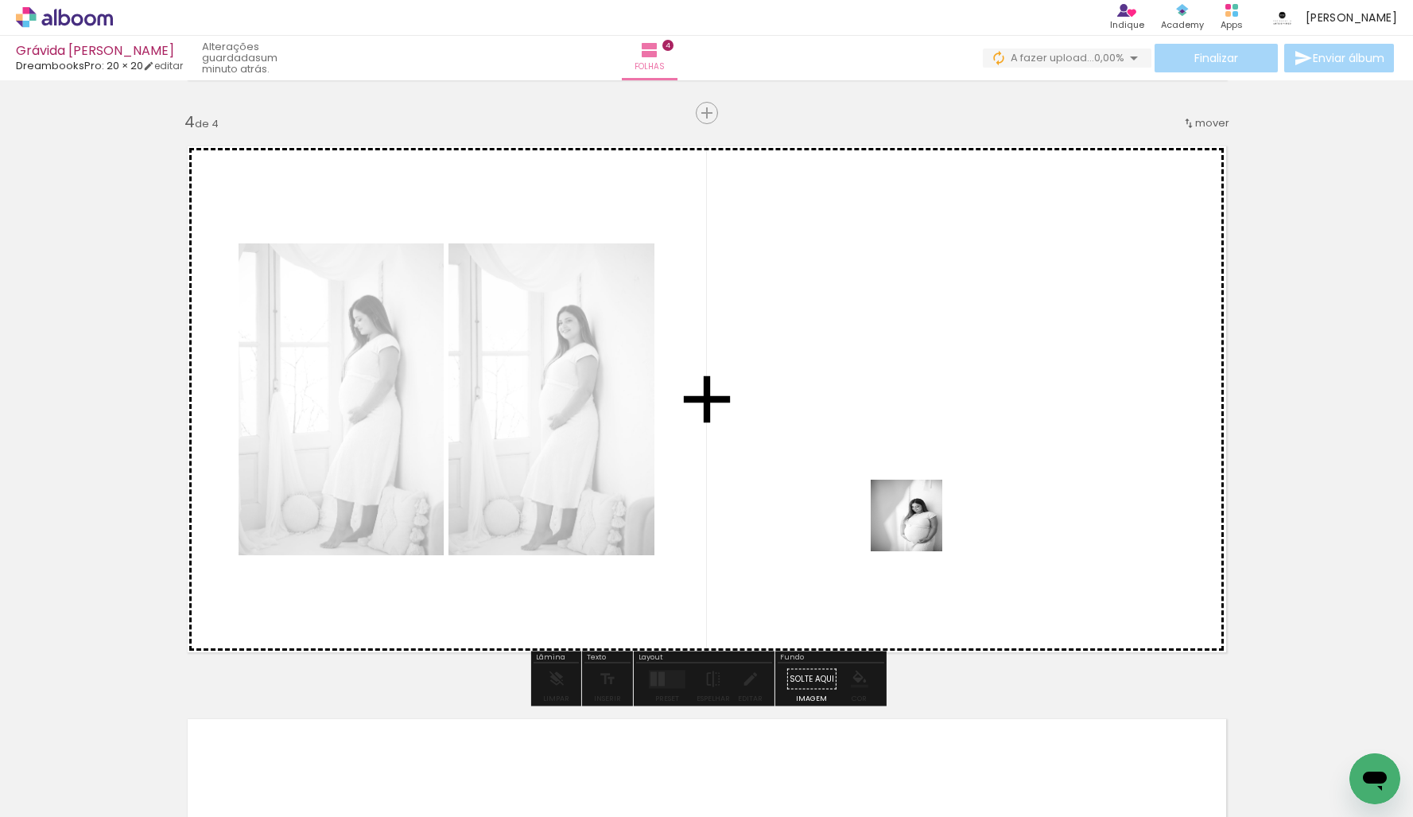
drag, startPoint x: 941, startPoint y: 763, endPoint x: 1086, endPoint y: 666, distance: 174.7
click at [914, 493] on quentale-workspace at bounding box center [706, 408] width 1413 height 817
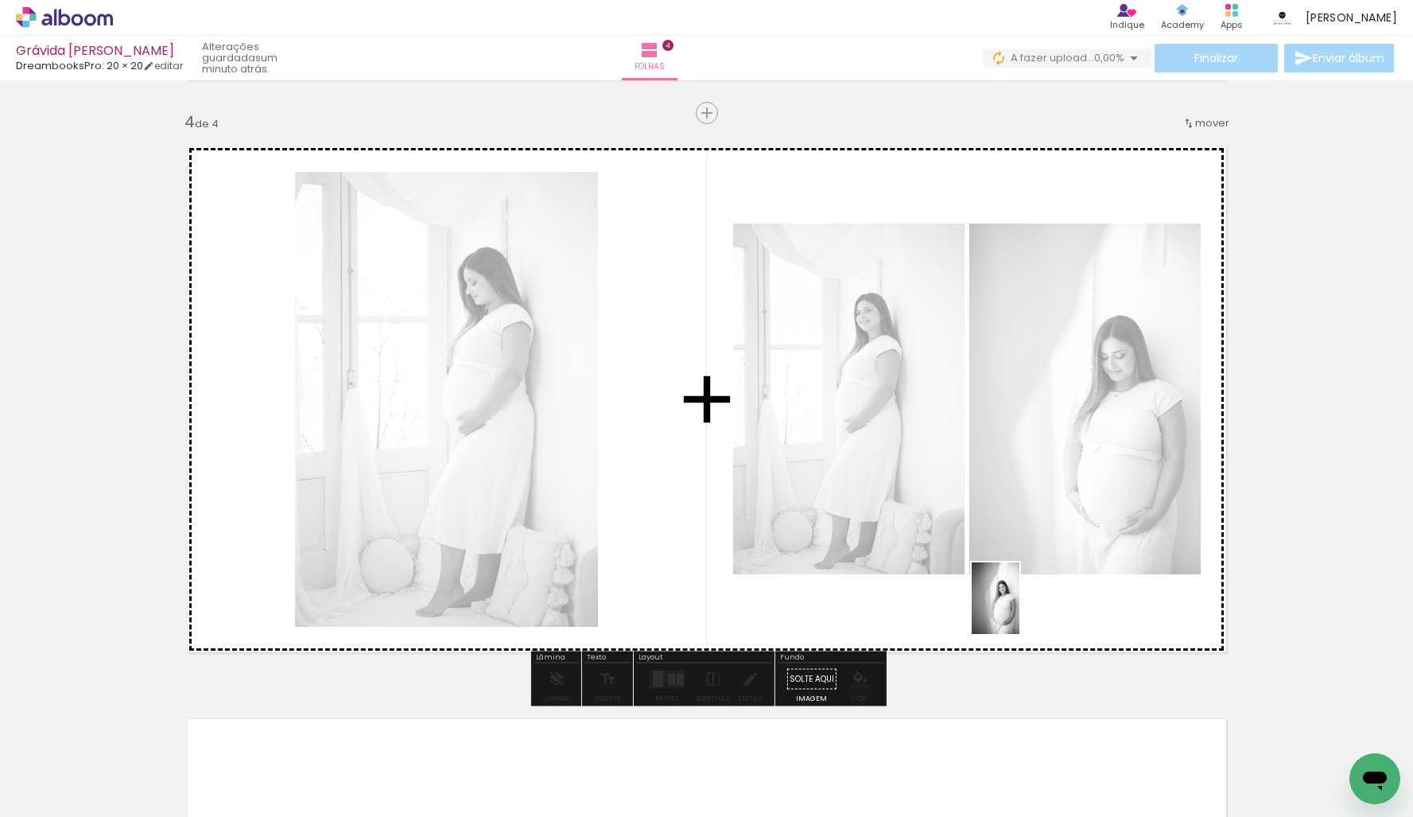
drag, startPoint x: 1115, startPoint y: 741, endPoint x: 1019, endPoint y: 612, distance: 160.3
click at [1019, 612] on quentale-workspace at bounding box center [706, 408] width 1413 height 817
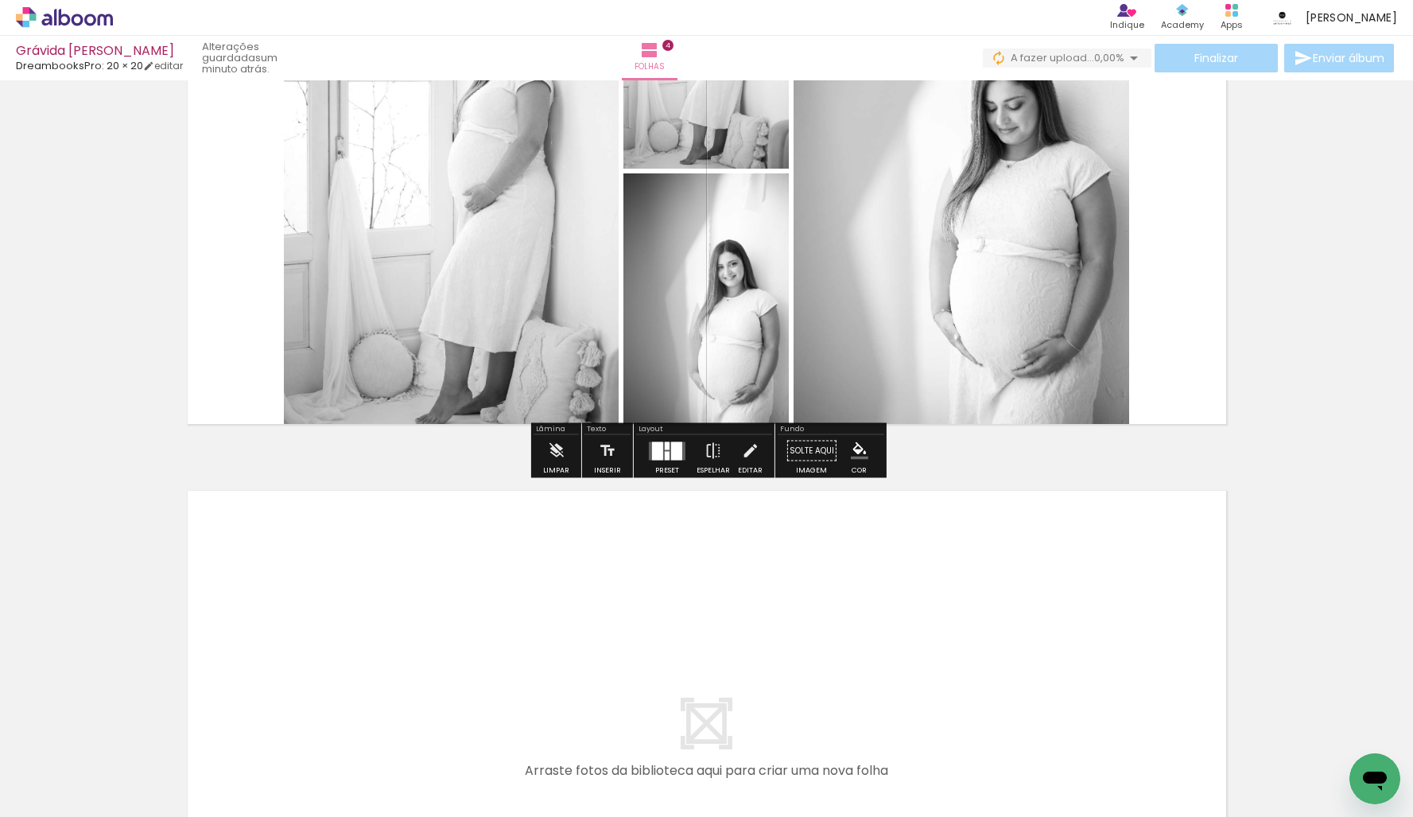
scroll to position [2220, 0]
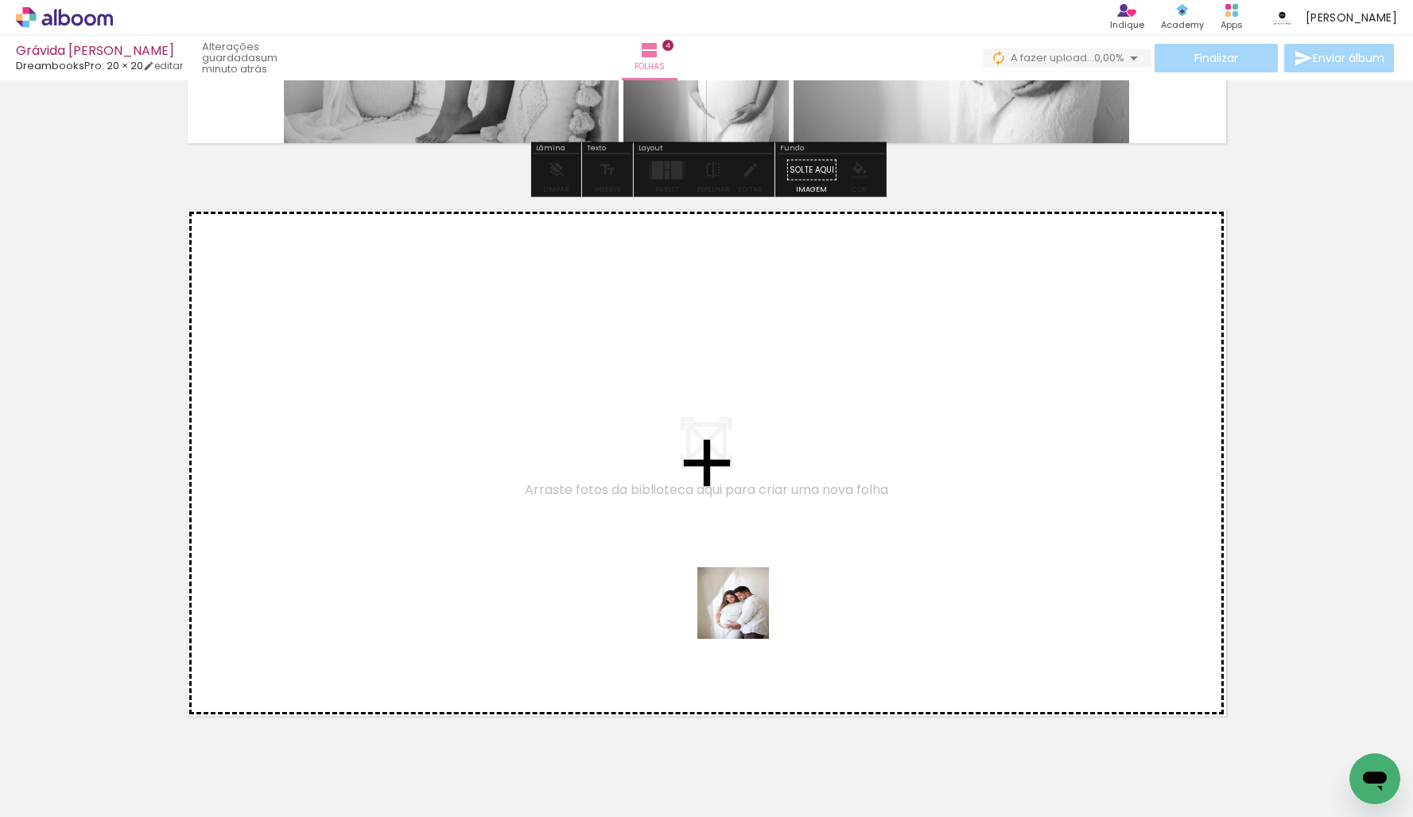
click at [697, 495] on quentale-workspace at bounding box center [706, 408] width 1413 height 817
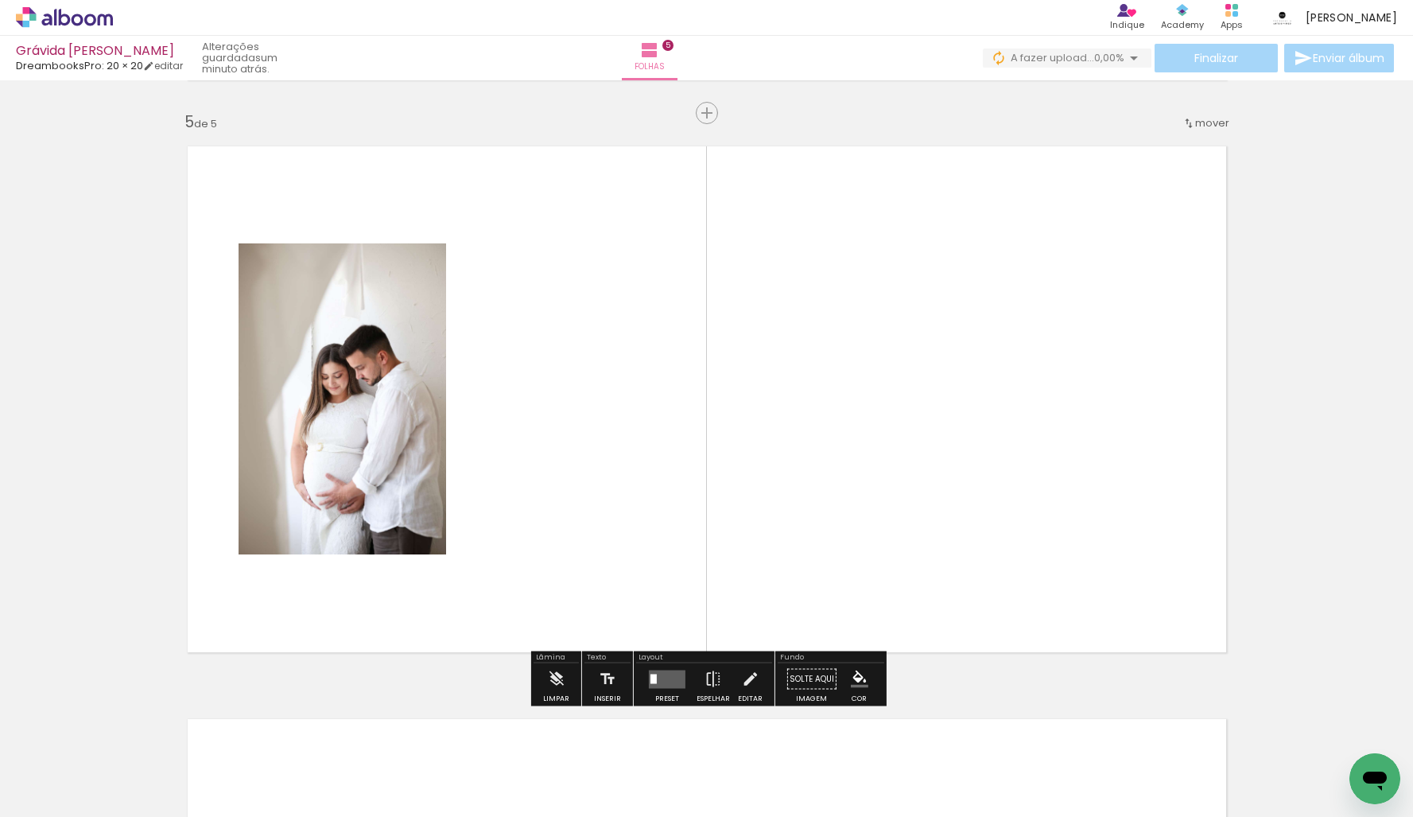
scroll to position [2284, 0]
drag, startPoint x: 992, startPoint y: 774, endPoint x: 1046, endPoint y: 597, distance: 185.1
click at [921, 478] on quentale-workspace at bounding box center [706, 408] width 1413 height 817
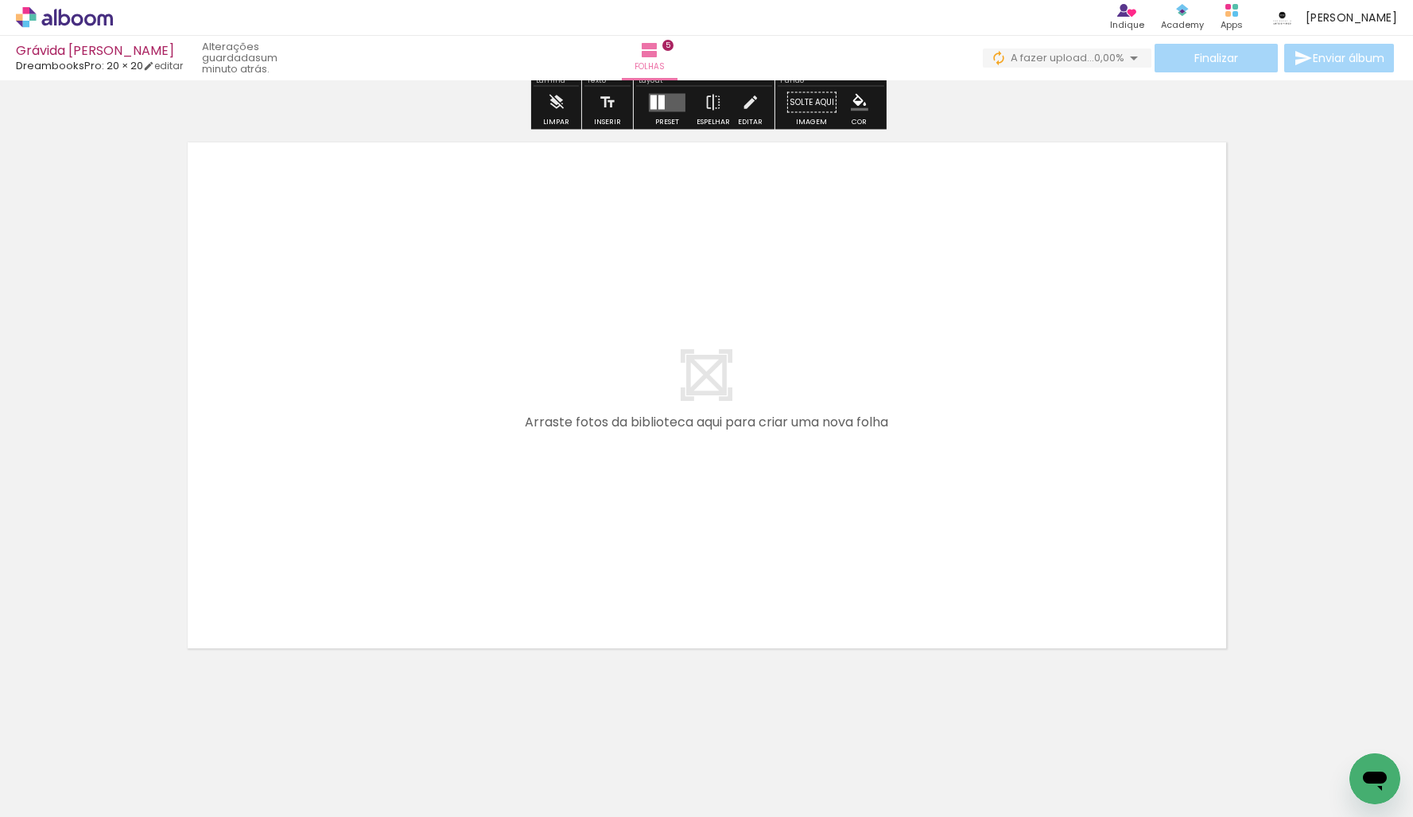
scroll to position [0, 2171]
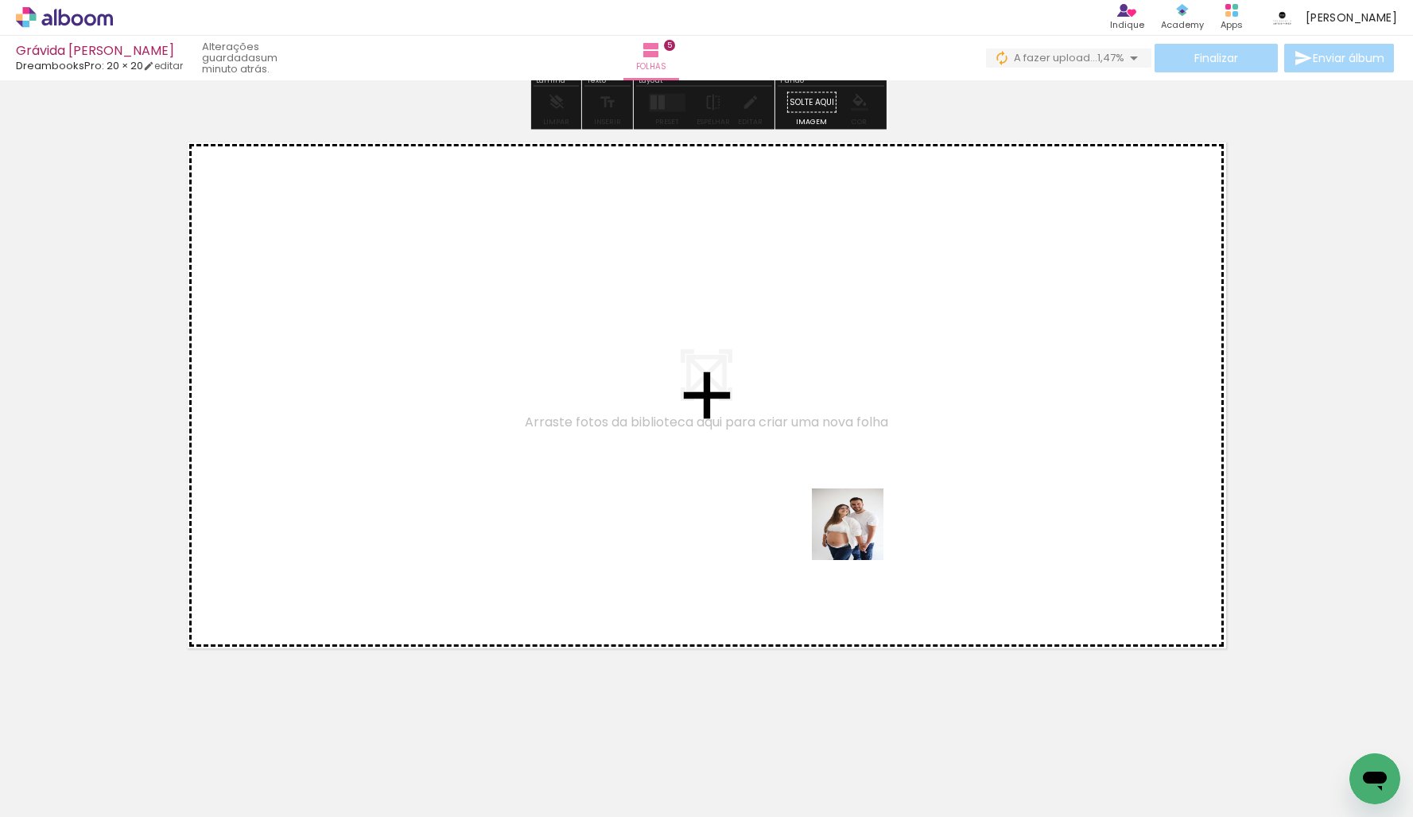
drag, startPoint x: 924, startPoint y: 759, endPoint x: 860, endPoint y: 536, distance: 231.8
click at [860, 536] on quentale-workspace at bounding box center [706, 408] width 1413 height 817
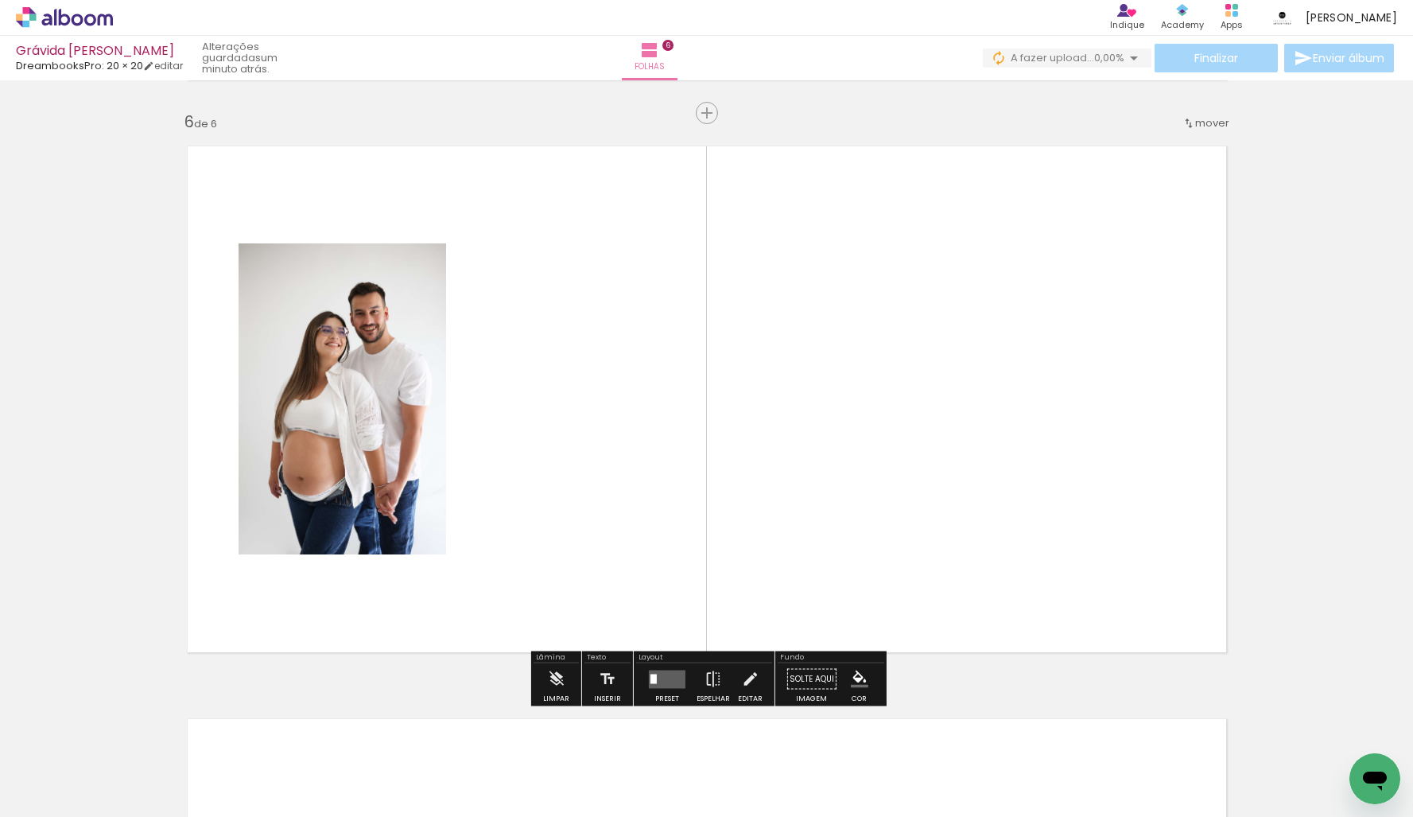
scroll to position [0, 2459]
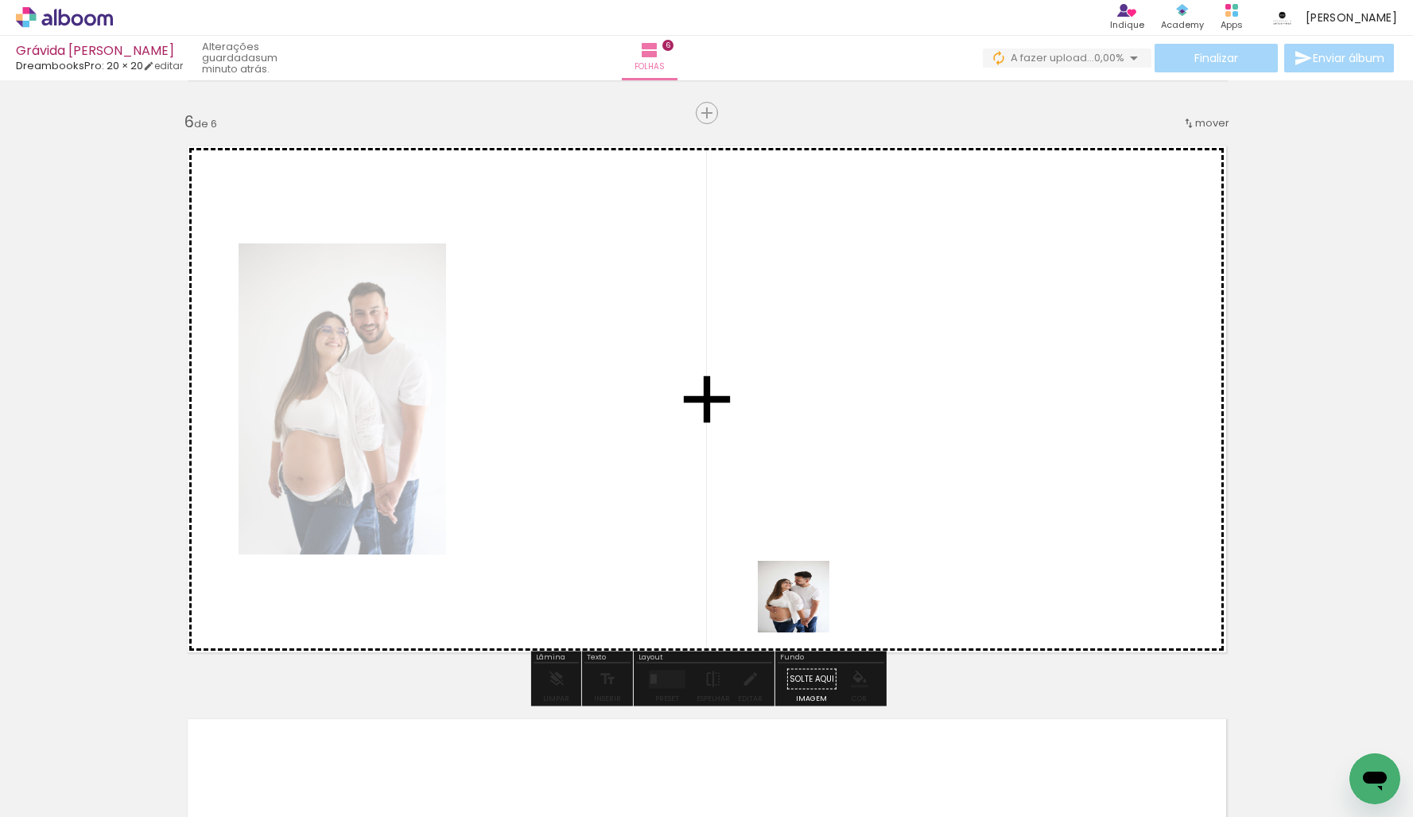
drag, startPoint x: 805, startPoint y: 608, endPoint x: 867, endPoint y: 574, distance: 70.1
click at [789, 494] on quentale-workspace at bounding box center [706, 408] width 1413 height 817
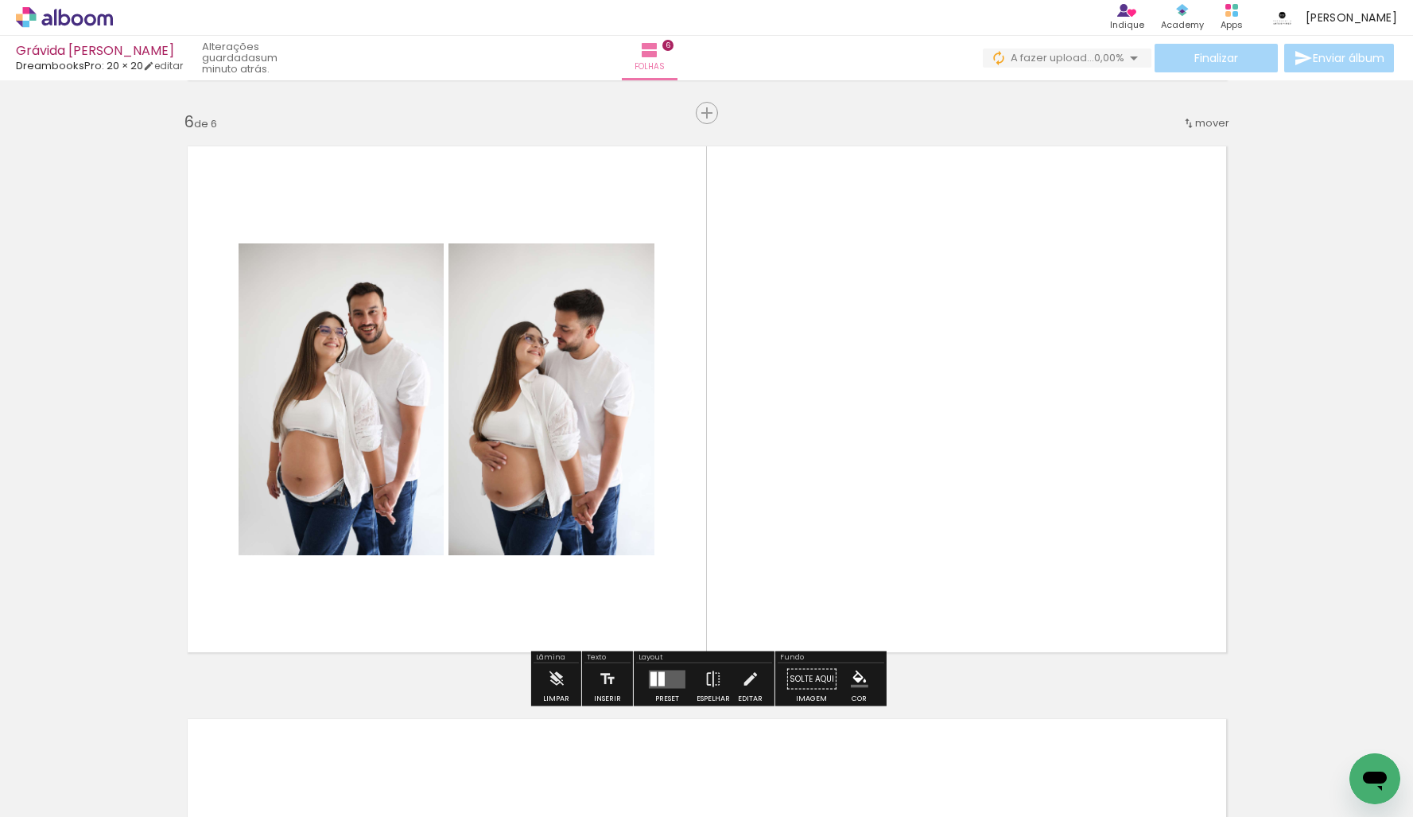
scroll to position [0, 2723]
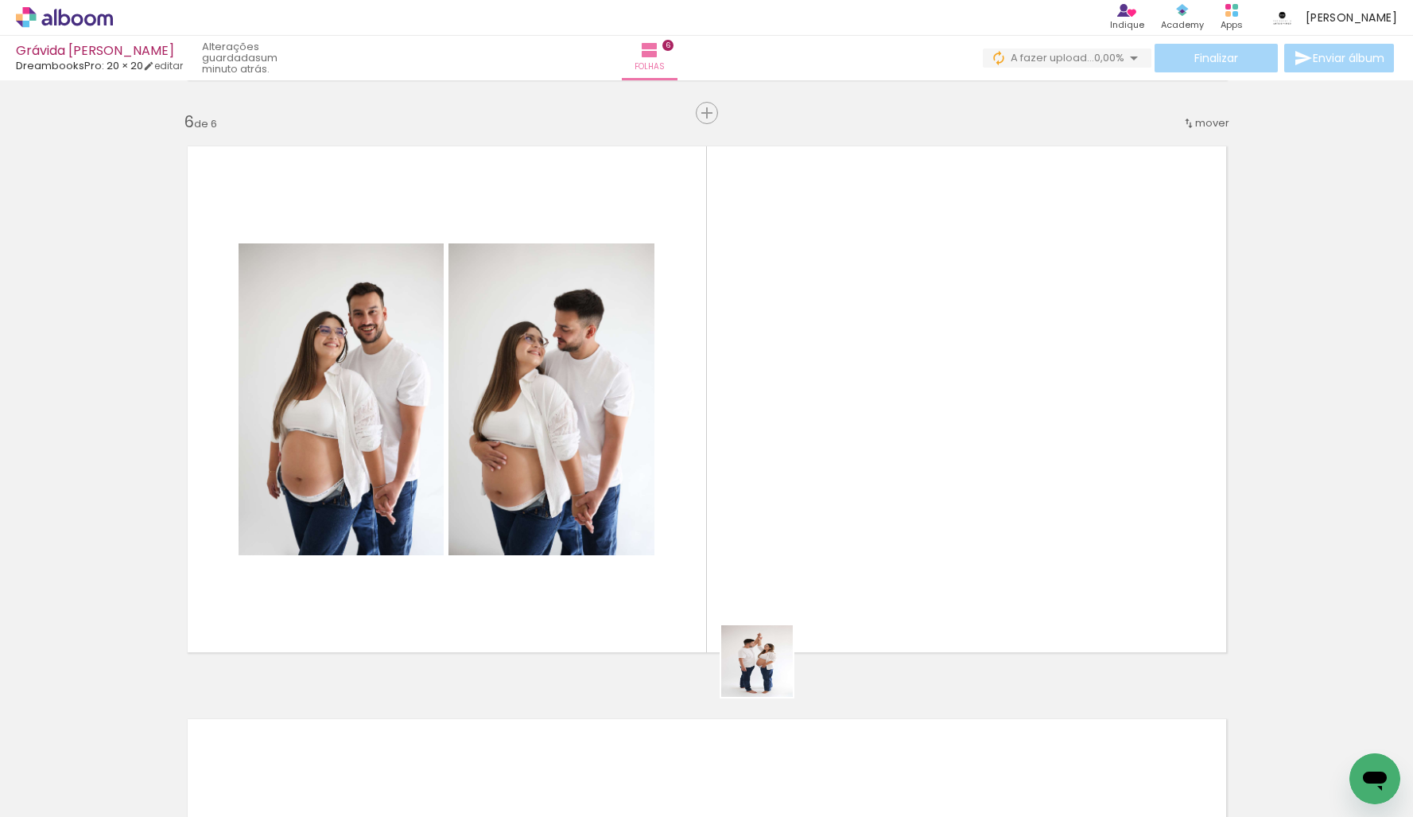
drag, startPoint x: 769, startPoint y: 673, endPoint x: 804, endPoint y: 518, distance: 159.0
click at [801, 509] on quentale-workspace at bounding box center [706, 408] width 1413 height 817
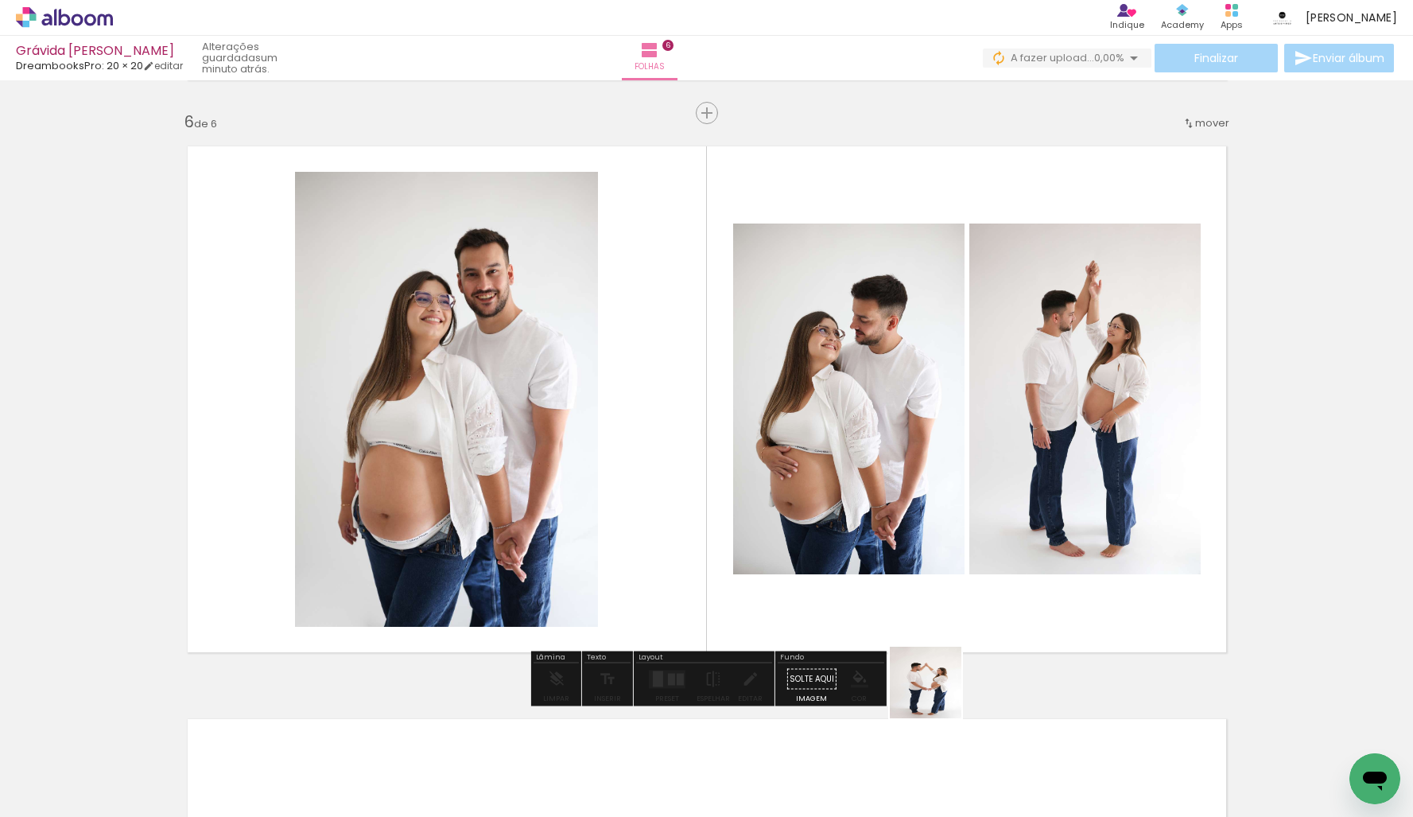
drag, startPoint x: 915, startPoint y: 764, endPoint x: 983, endPoint y: 611, distance: 167.0
click at [984, 606] on quentale-workspace at bounding box center [706, 408] width 1413 height 817
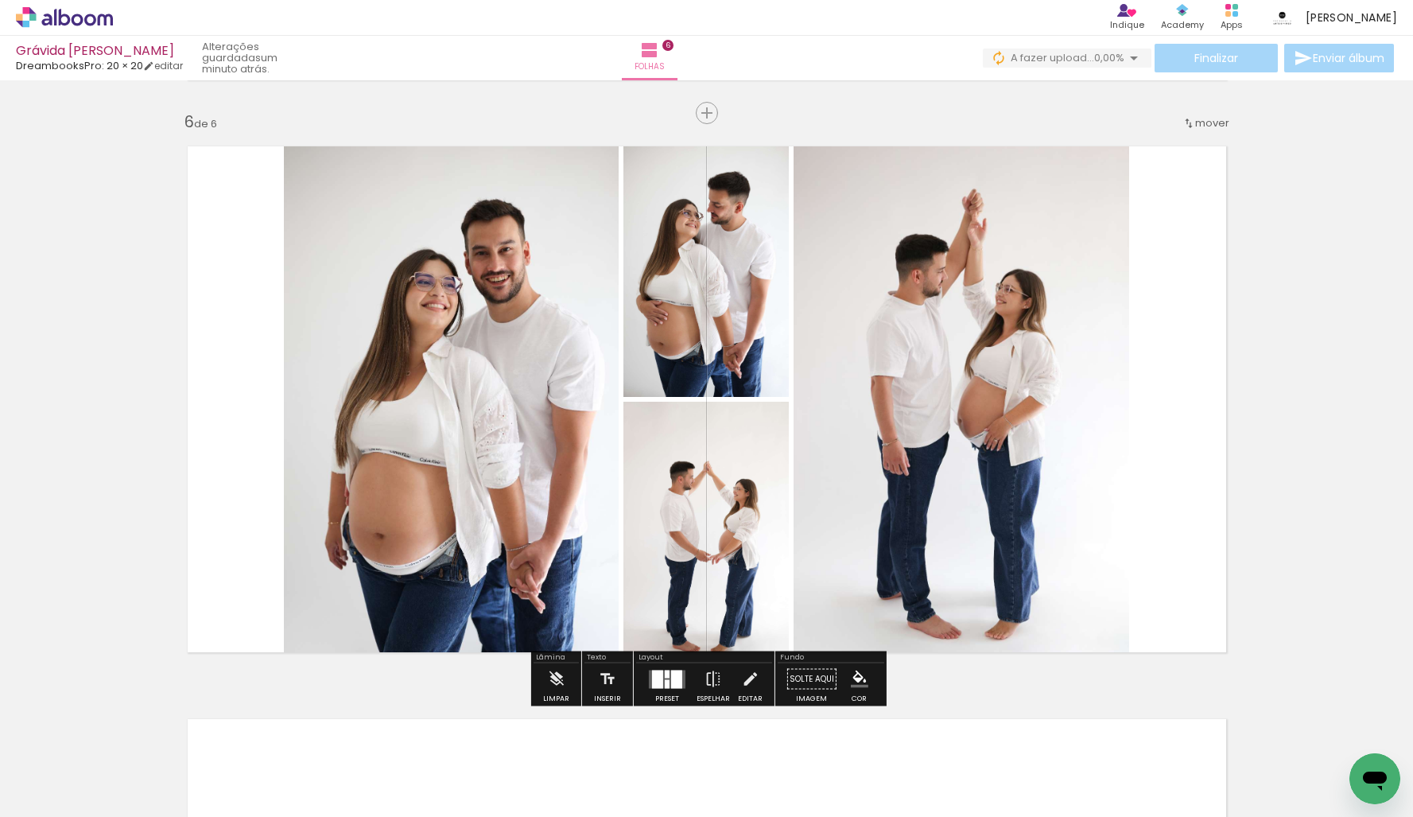
scroll to position [3384, 0]
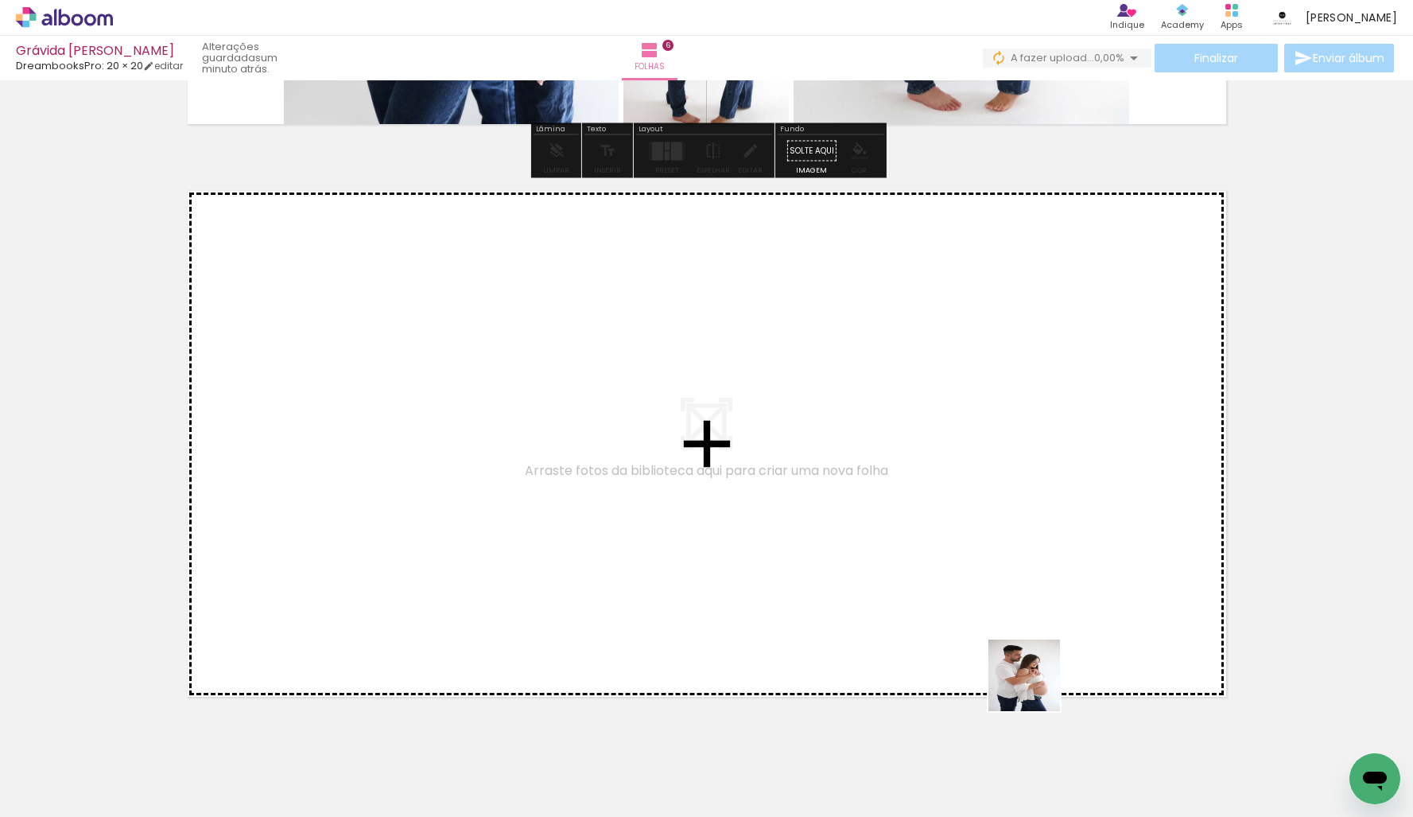
click at [910, 548] on quentale-workspace at bounding box center [706, 408] width 1413 height 817
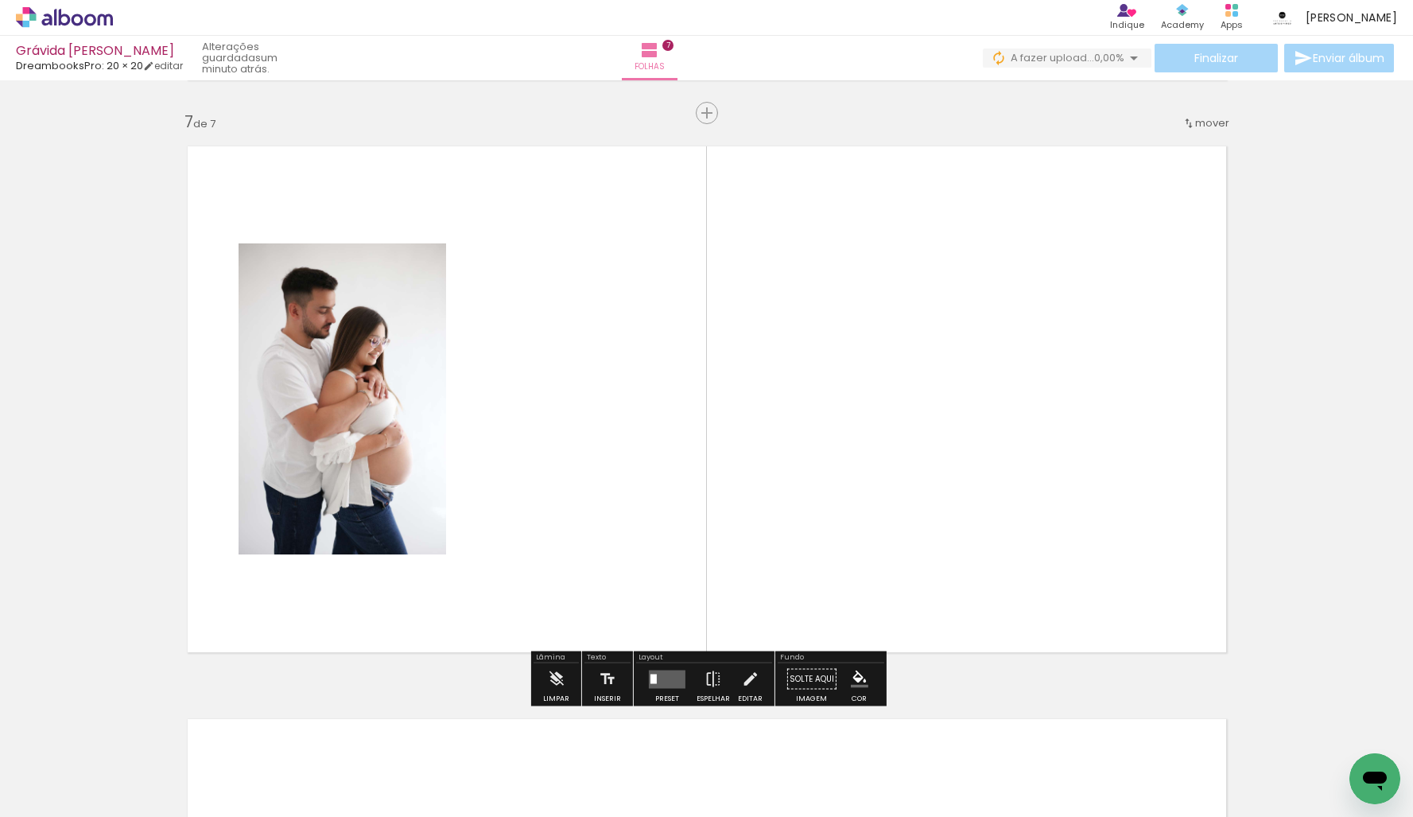
scroll to position [0, 3037]
drag, startPoint x: 962, startPoint y: 763, endPoint x: 997, endPoint y: 565, distance: 200.3
click at [949, 516] on quentale-workspace at bounding box center [706, 408] width 1413 height 817
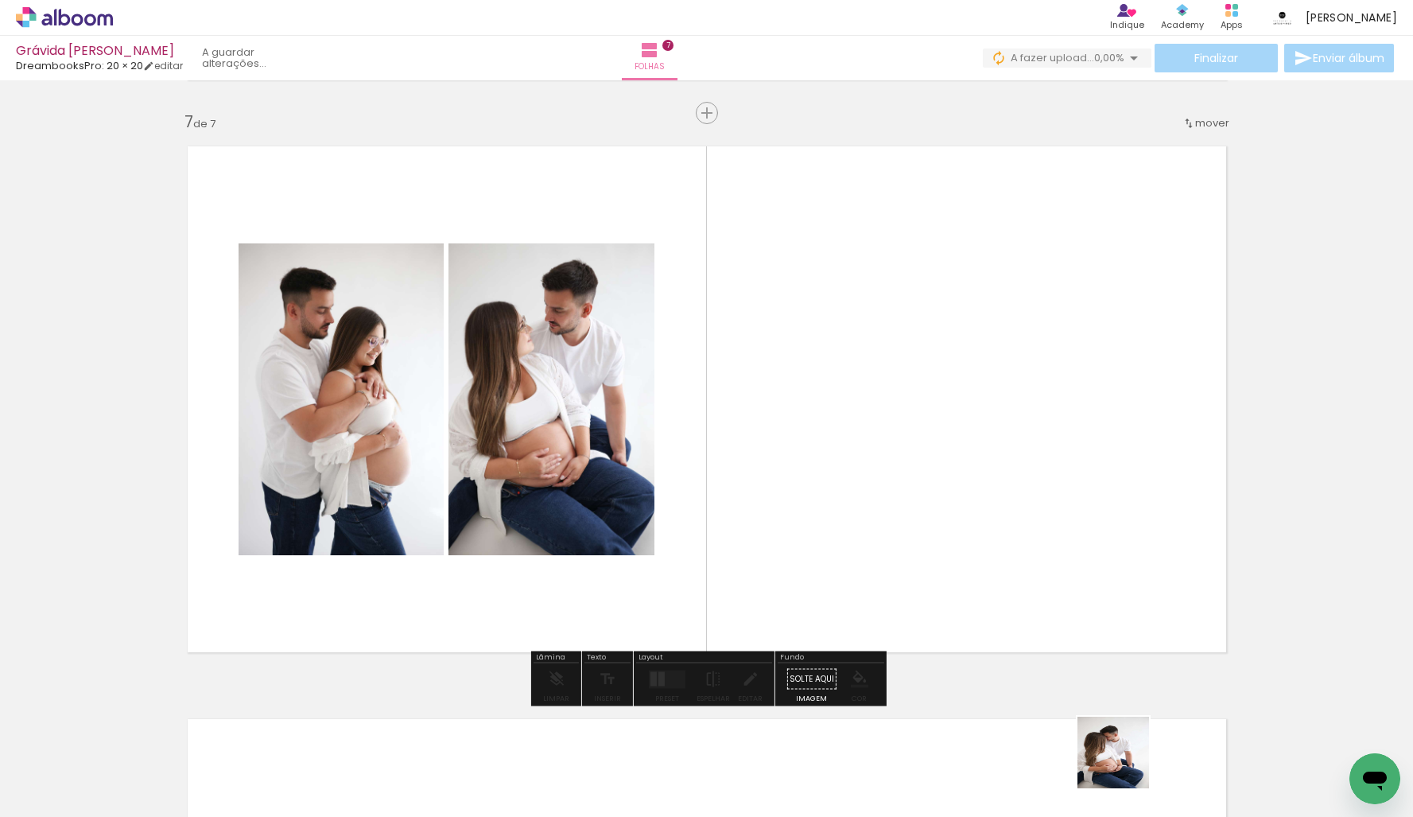
drag, startPoint x: 1126, startPoint y: 770, endPoint x: 881, endPoint y: 425, distance: 423.2
click at [1002, 443] on quentale-workspace at bounding box center [706, 408] width 1413 height 817
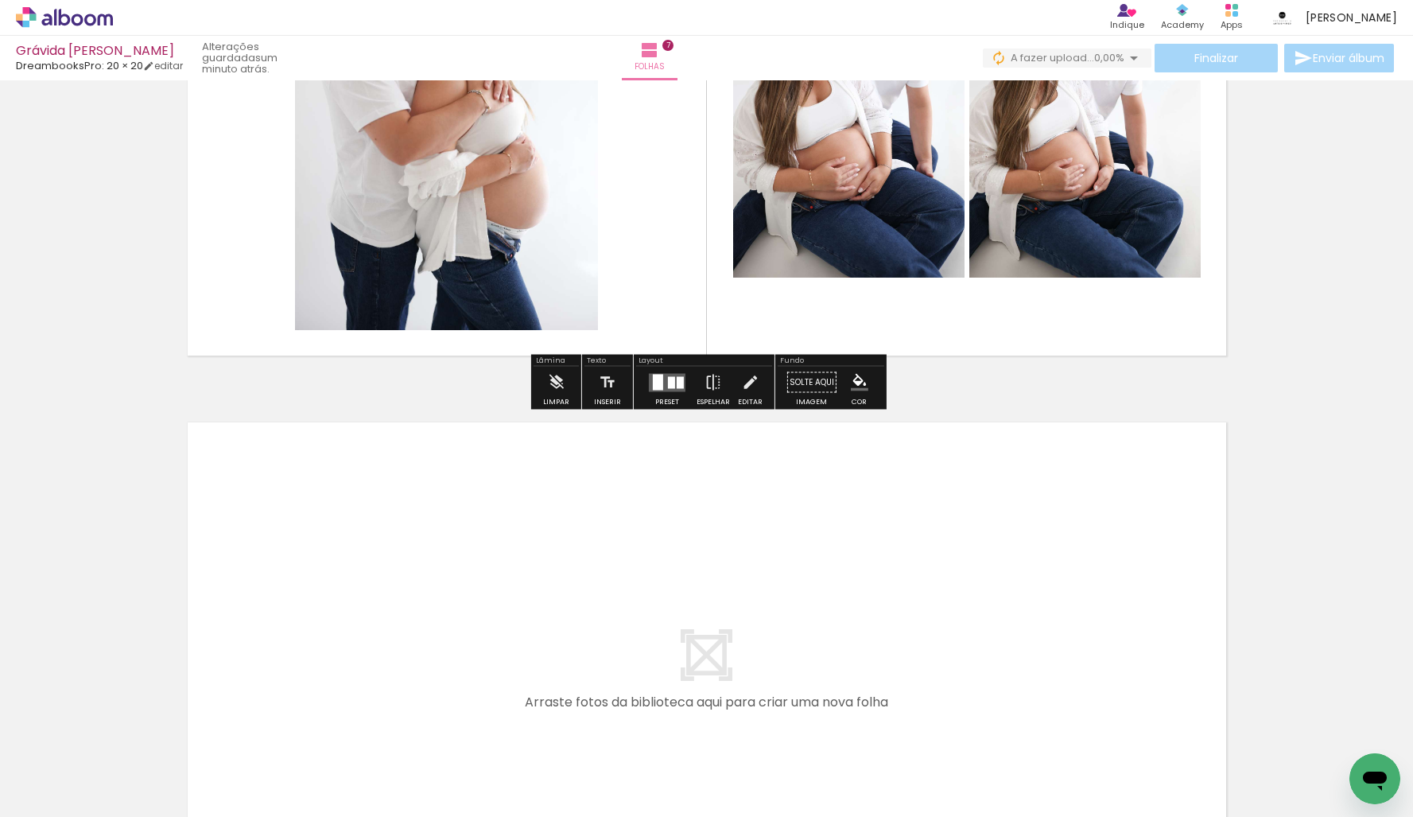
scroll to position [3559, 0]
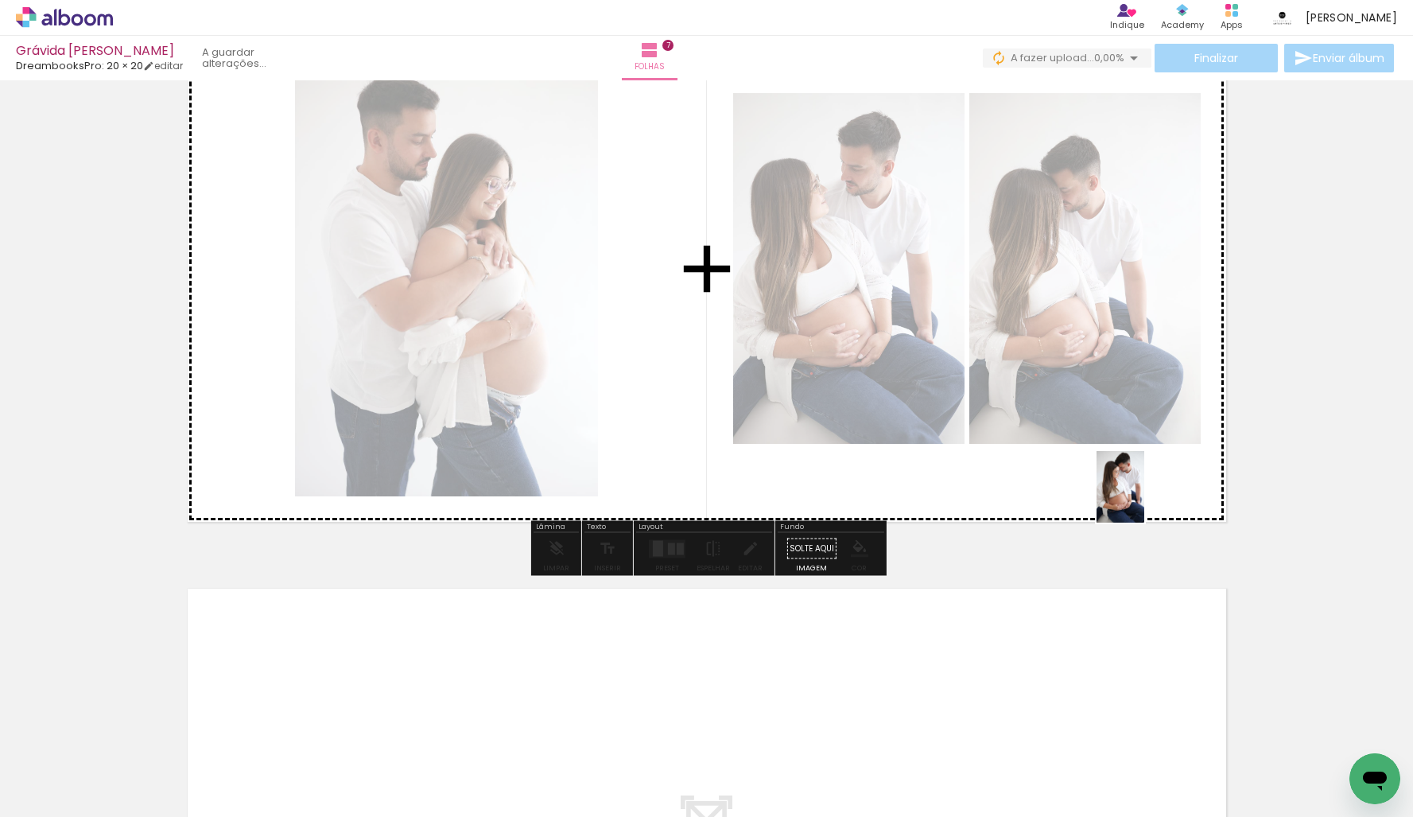
drag, startPoint x: 1296, startPoint y: 748, endPoint x: 1106, endPoint y: 588, distance: 248.3
click at [1131, 483] on quentale-workspace at bounding box center [706, 408] width 1413 height 817
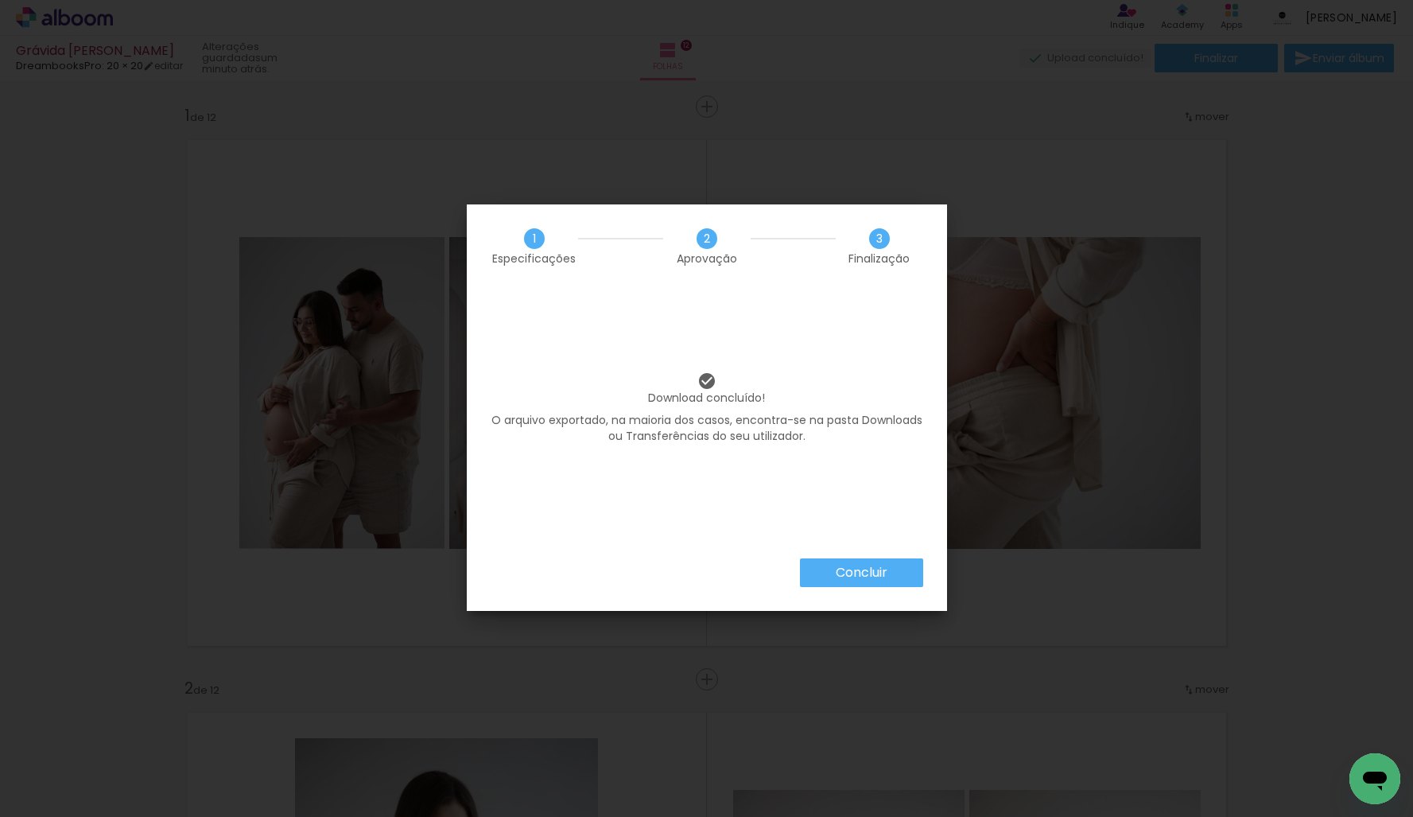
scroll to position [0, 1101]
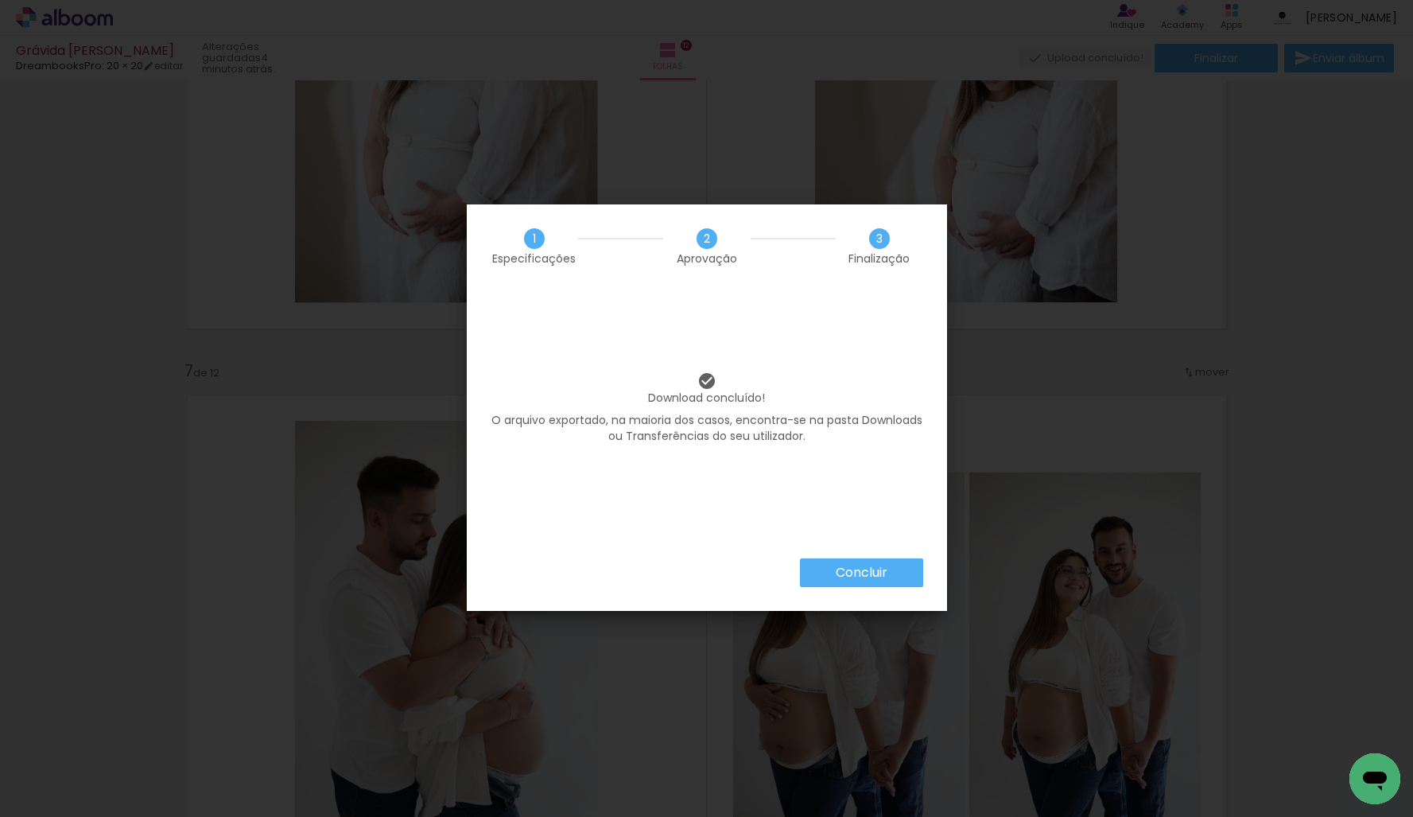
drag, startPoint x: 839, startPoint y: 600, endPoint x: 842, endPoint y: 578, distance: 21.7
click at [838, 597] on div "Concluir" at bounding box center [707, 584] width 480 height 52
drag, startPoint x: 844, startPoint y: 573, endPoint x: 755, endPoint y: 373, distance: 219.0
click at [0, 0] on slot "Concluir" at bounding box center [0, 0] width 0 height 0
